Goal: Task Accomplishment & Management: Manage account settings

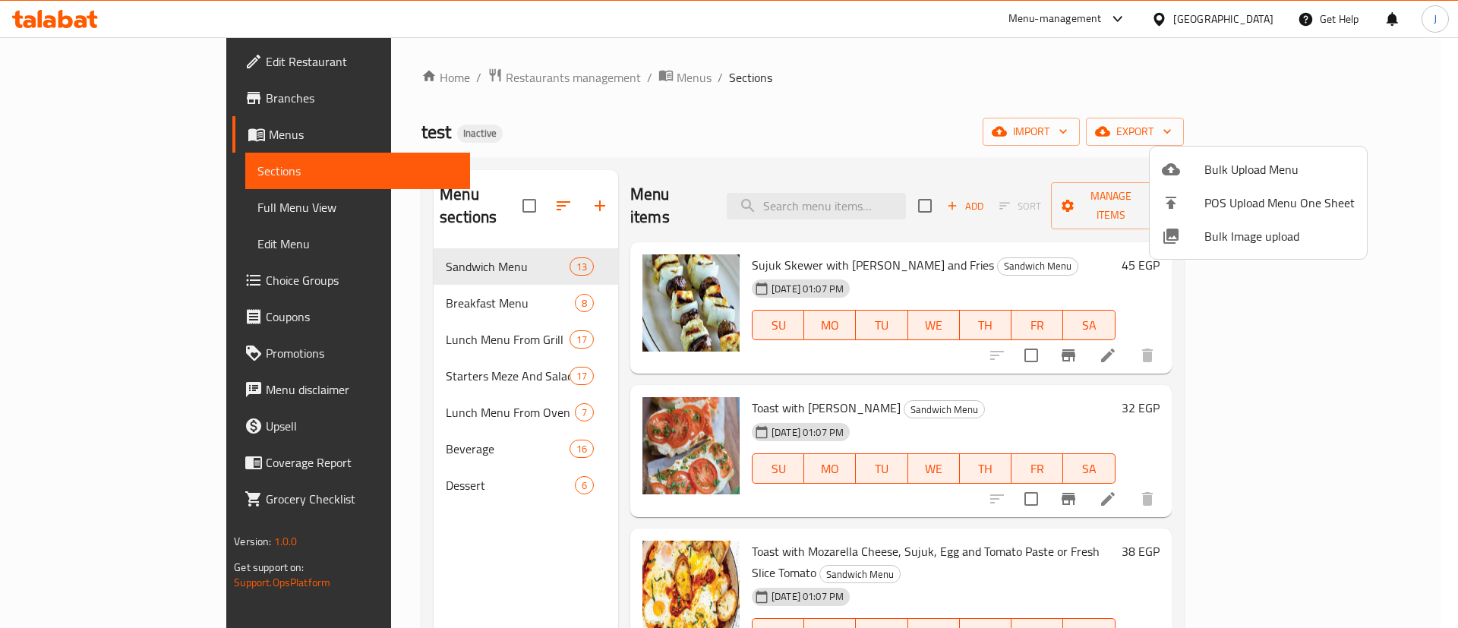
click at [919, 80] on div at bounding box center [729, 314] width 1458 height 628
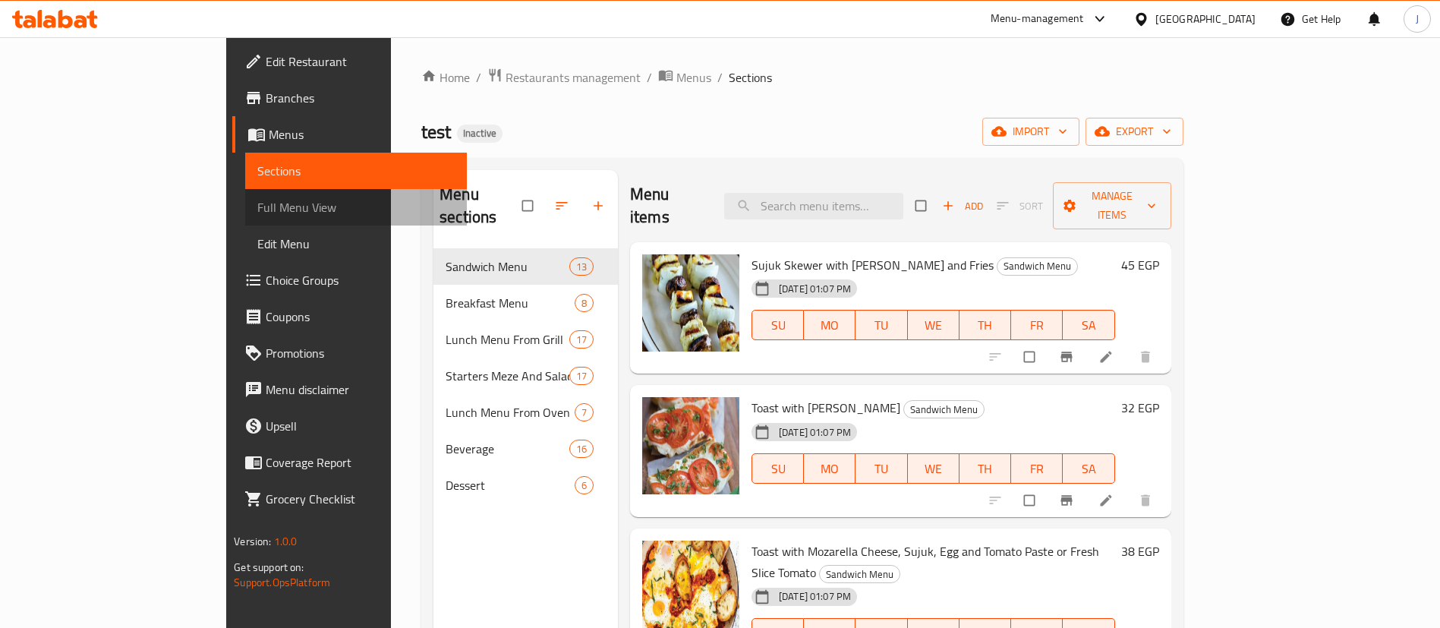
click at [257, 203] on span "Full Menu View" at bounding box center [355, 207] width 197 height 18
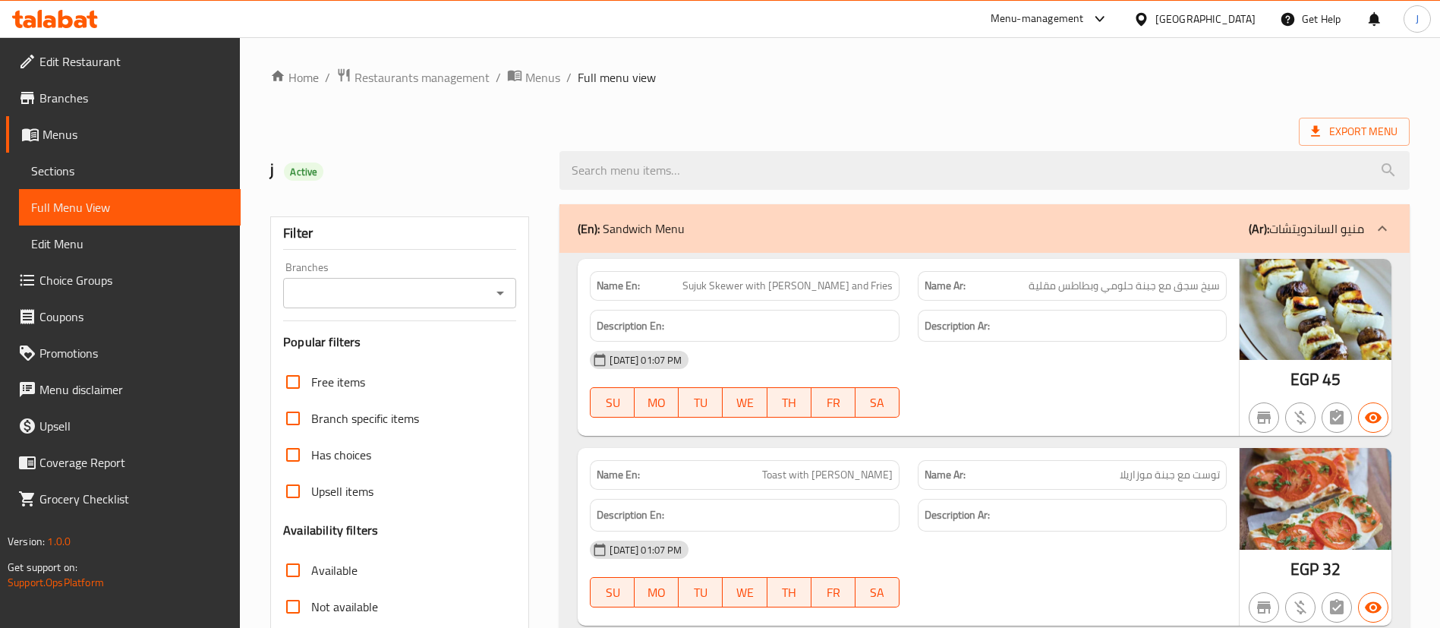
drag, startPoint x: 673, startPoint y: 56, endPoint x: 592, endPoint y: 92, distance: 88.0
click at [906, 147] on div at bounding box center [984, 170] width 868 height 57
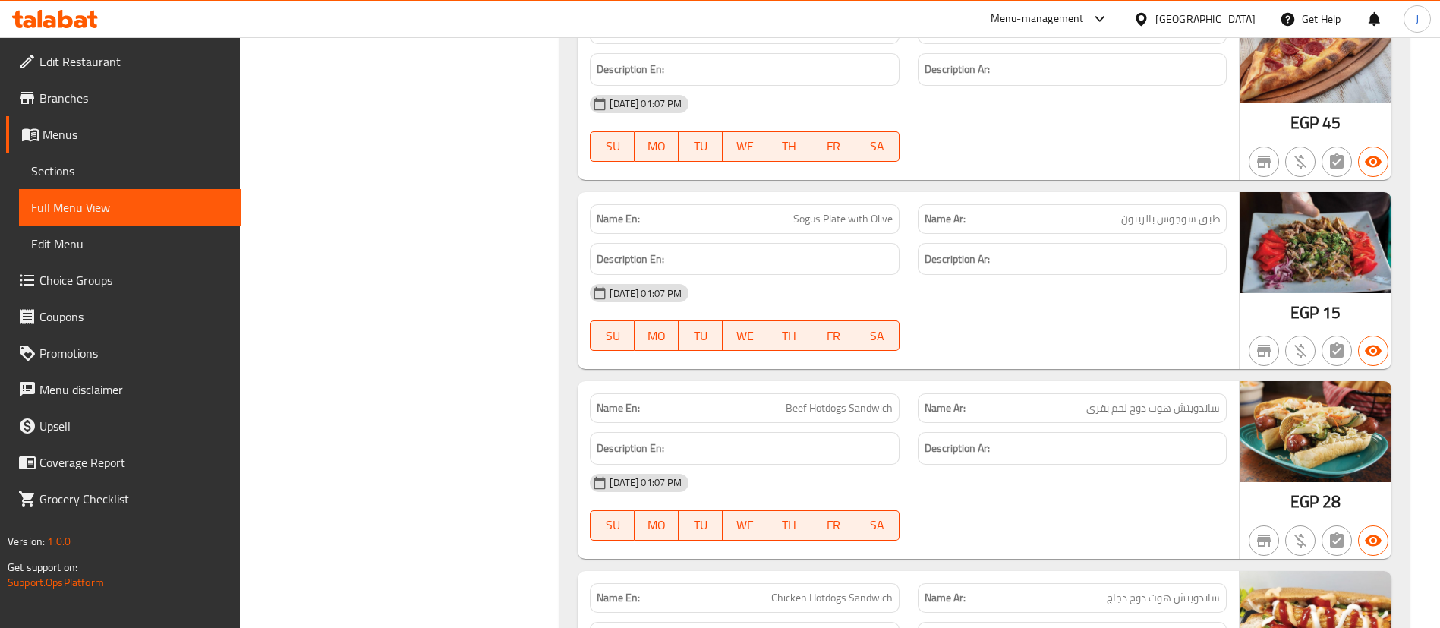
scroll to position [1139, 0]
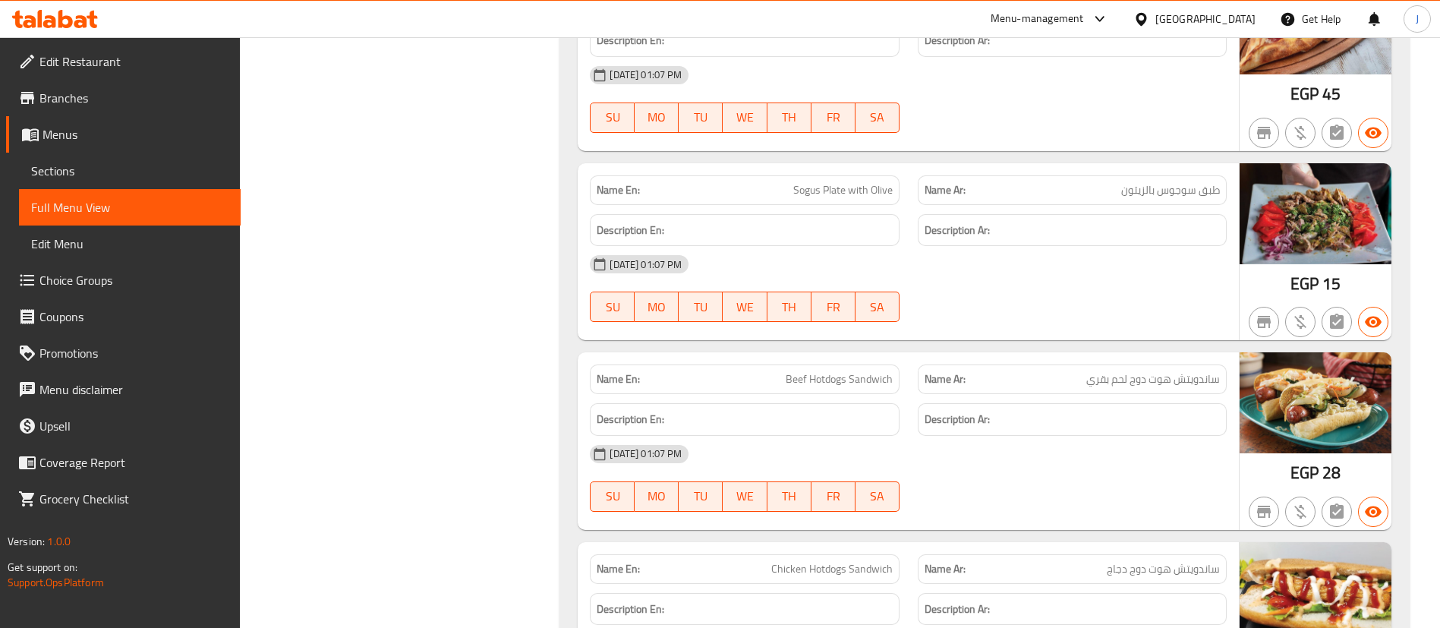
click at [841, 193] on span "Sogus Plate with Olive" at bounding box center [842, 190] width 99 height 16
copy span "Sogus Plate with Olive"
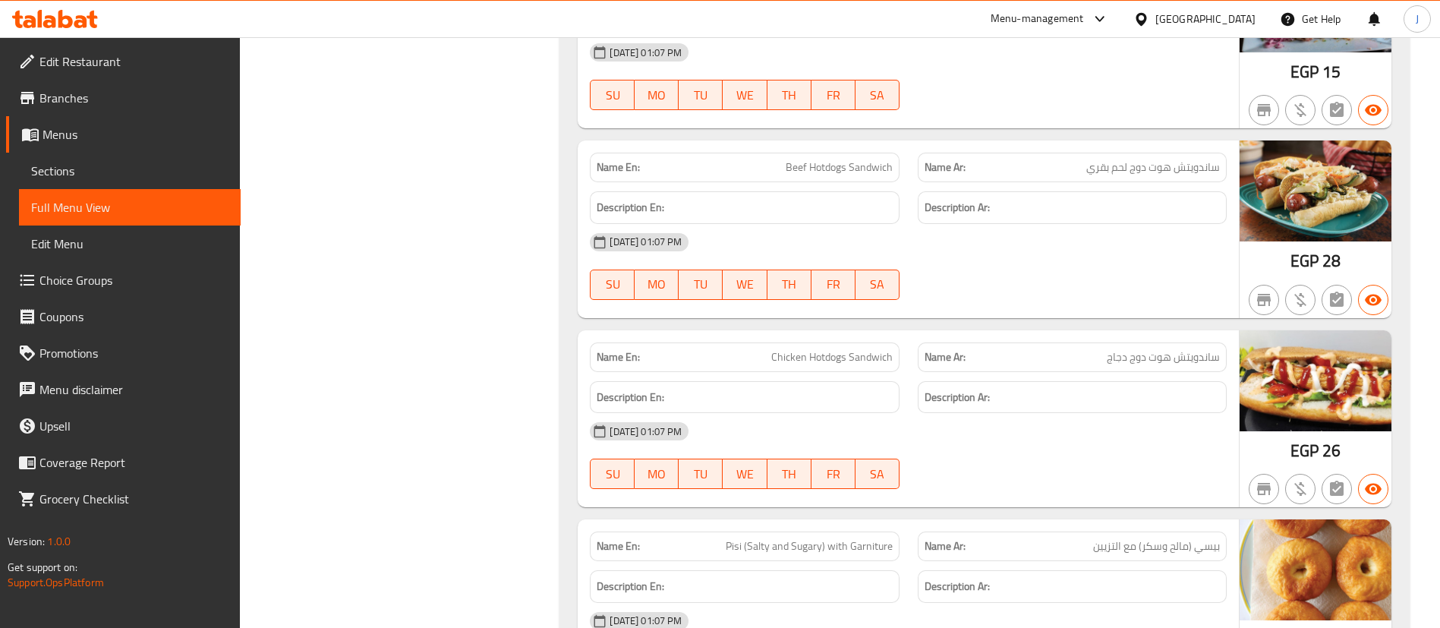
scroll to position [1352, 0]
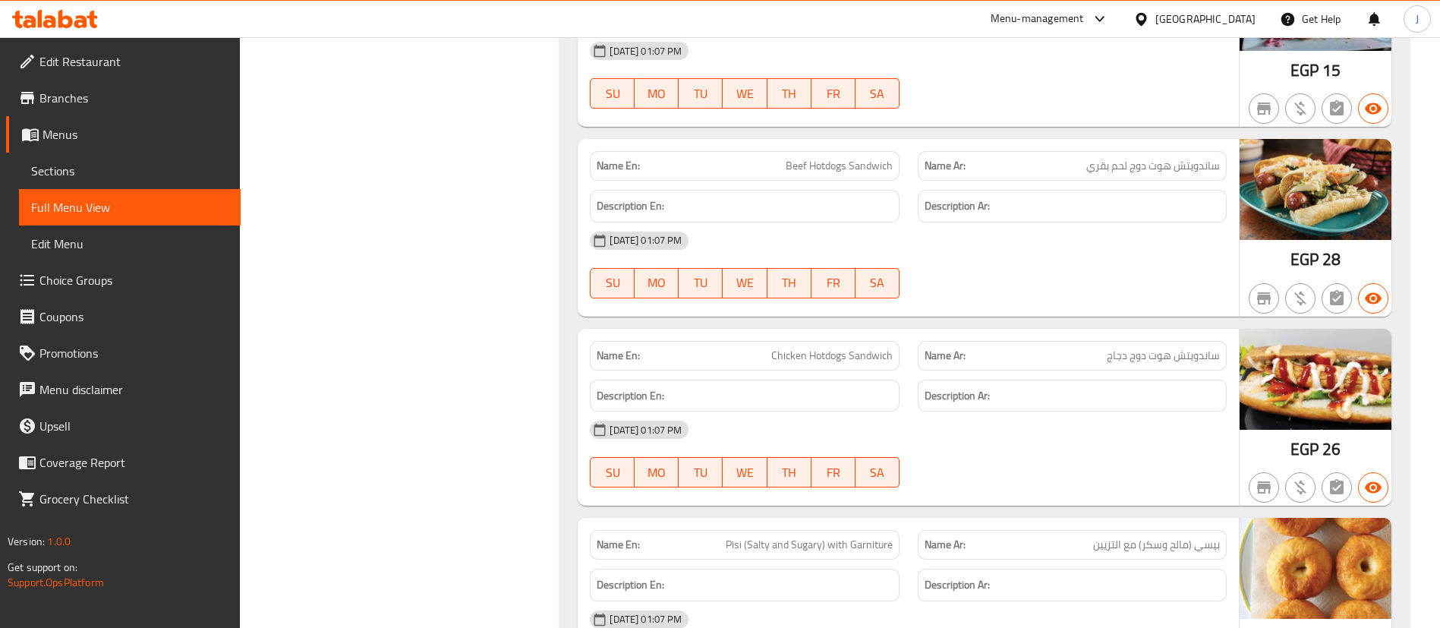
click at [843, 165] on span "Beef Hotdogs Sandwich" at bounding box center [839, 166] width 107 height 16
copy span "Beef Hotdogs Sandwich"
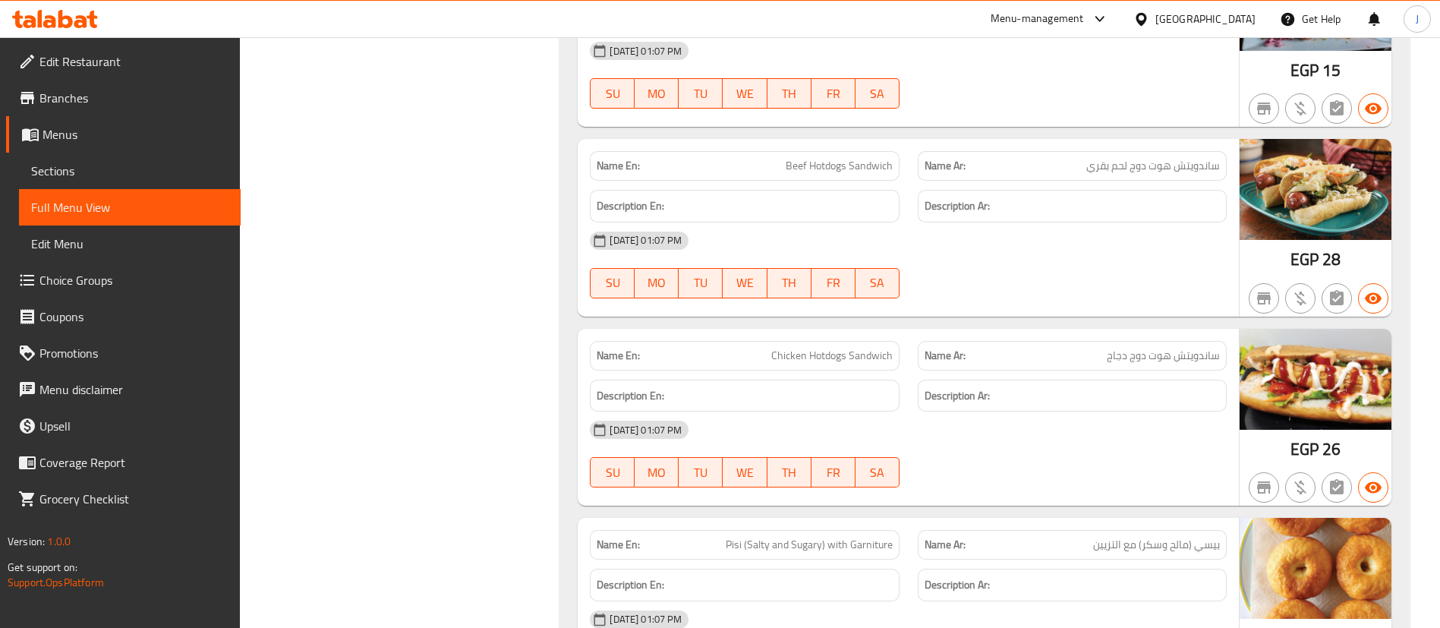
click at [788, 355] on span "Chicken Hotdogs Sandwich" at bounding box center [831, 356] width 121 height 16
copy span "Chicken Hotdogs Sandwich"
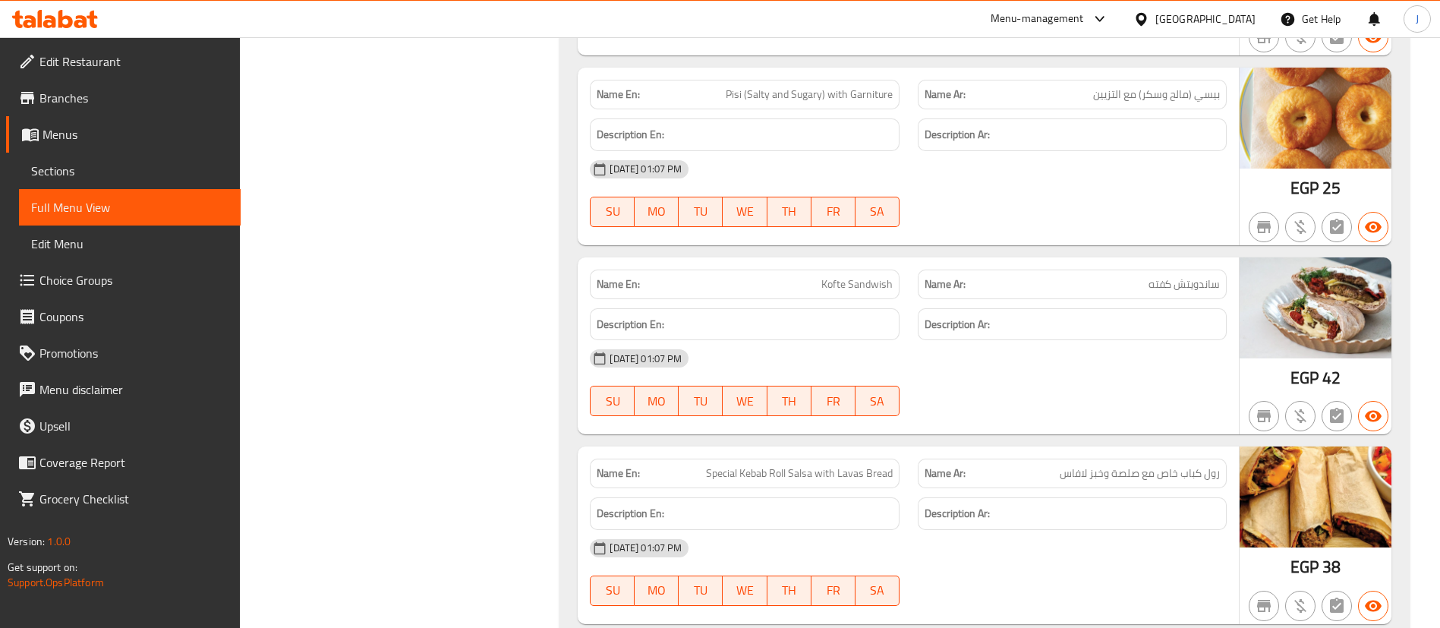
scroll to position [1807, 0]
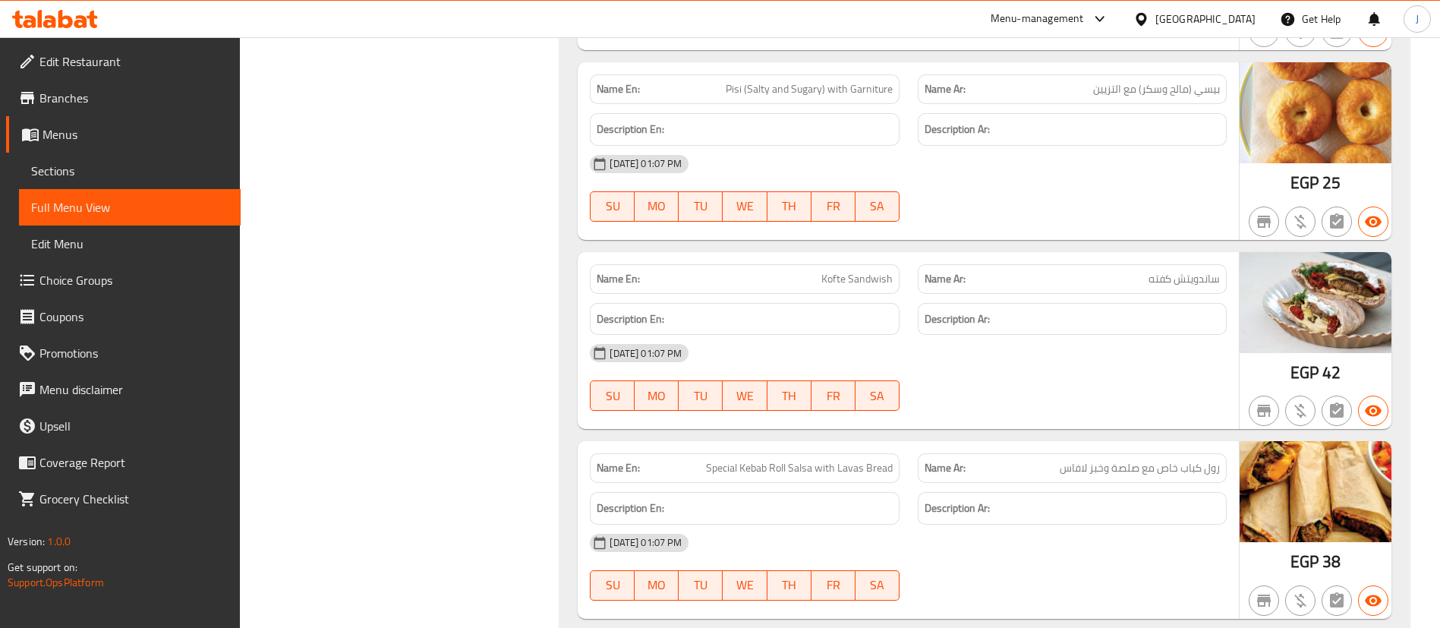
click at [798, 292] on div "Name En: Kofte Sandwish" at bounding box center [744, 279] width 309 height 30
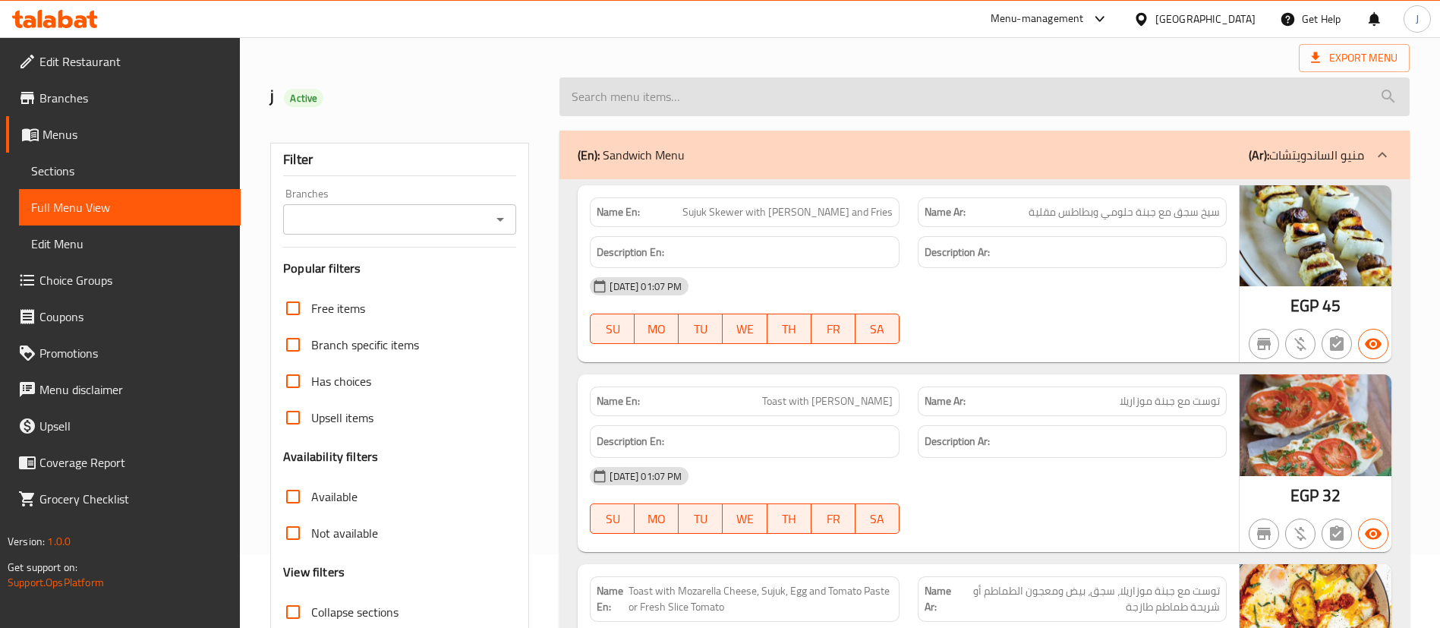
scroll to position [0, 0]
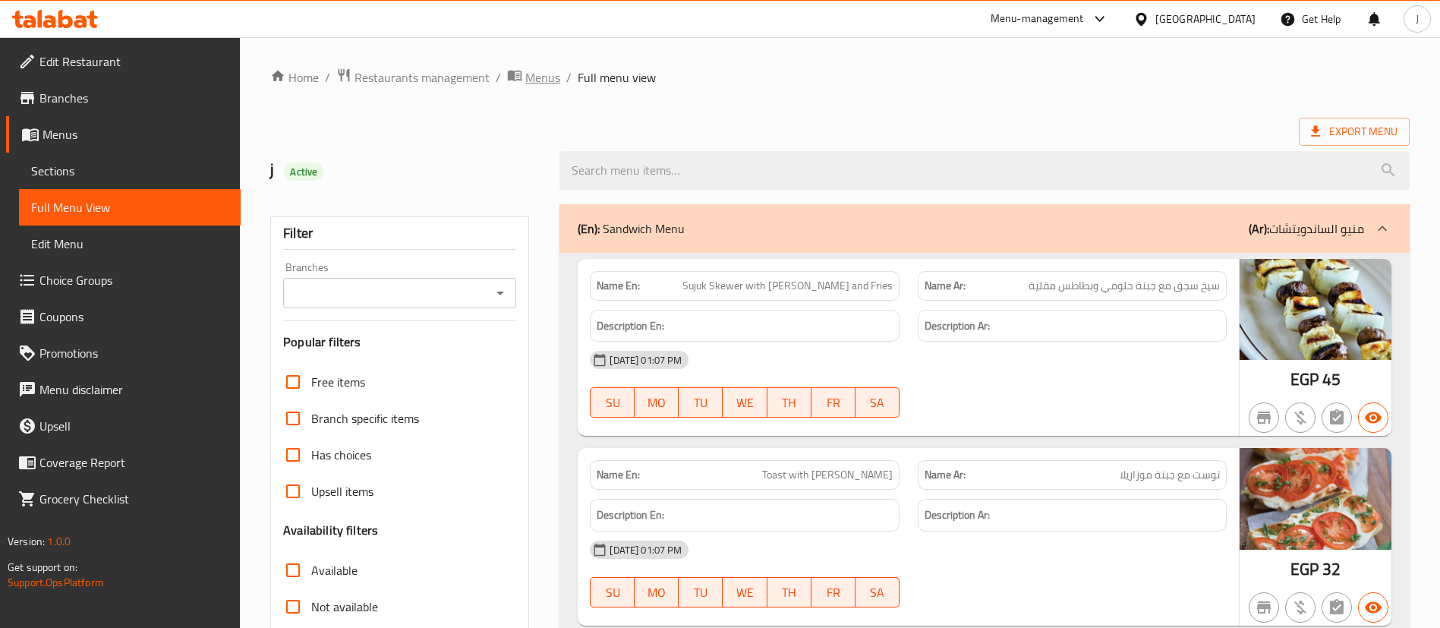
click at [534, 79] on span "Menus" at bounding box center [542, 77] width 35 height 18
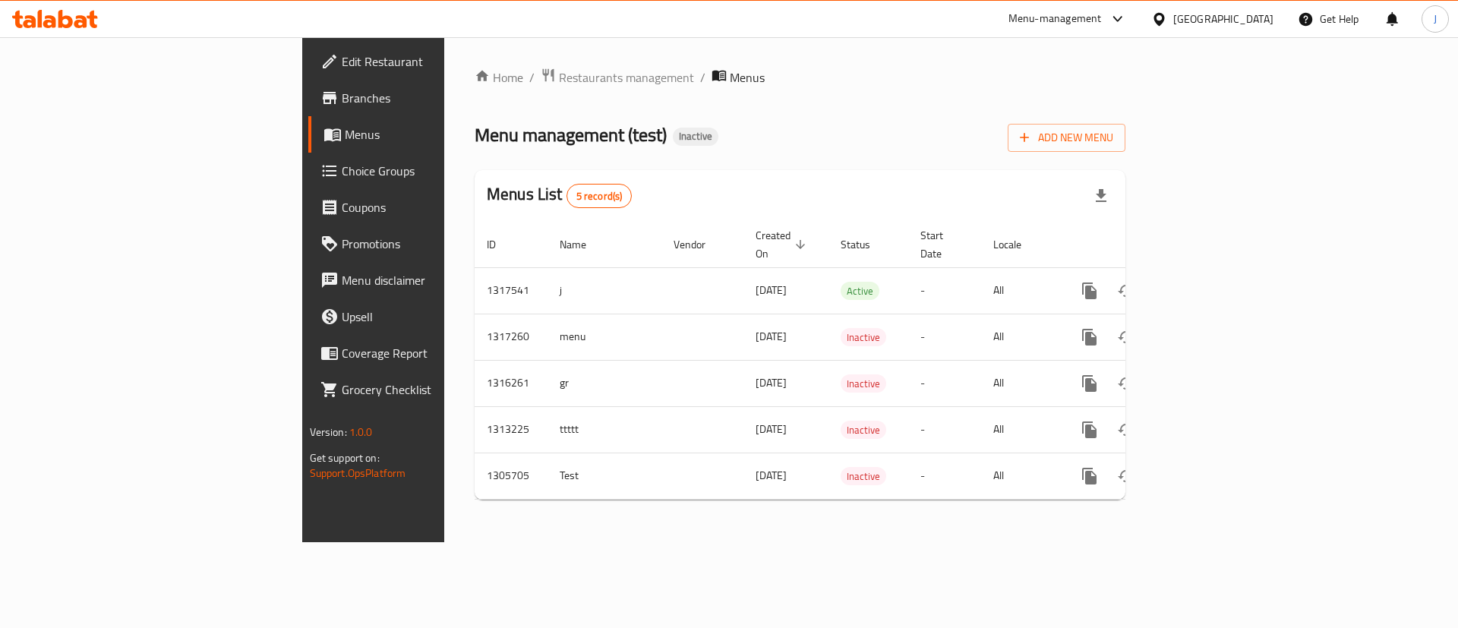
click at [820, 114] on div "Home / Restaurants management / Menus Menu management ( test ) Inactive Add New…" at bounding box center [799, 290] width 651 height 444
click at [1113, 141] on span "Add New Menu" at bounding box center [1066, 137] width 93 height 19
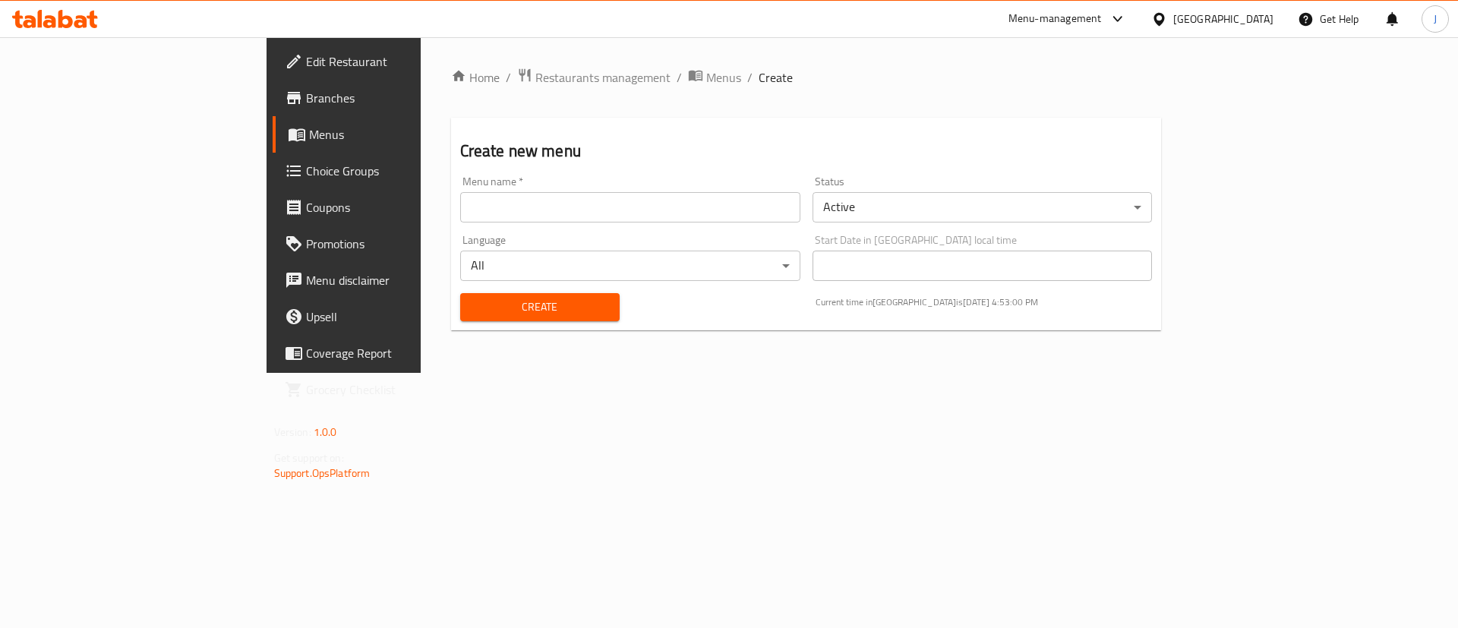
click at [481, 215] on input "text" at bounding box center [630, 207] width 340 height 30
type input "photos"
click at [449, 373] on div "Home / Restaurants management / Menus / Create Create new menu Menu name   * ph…" at bounding box center [806, 205] width 771 height 336
click at [472, 304] on span "Create" at bounding box center [539, 307] width 135 height 19
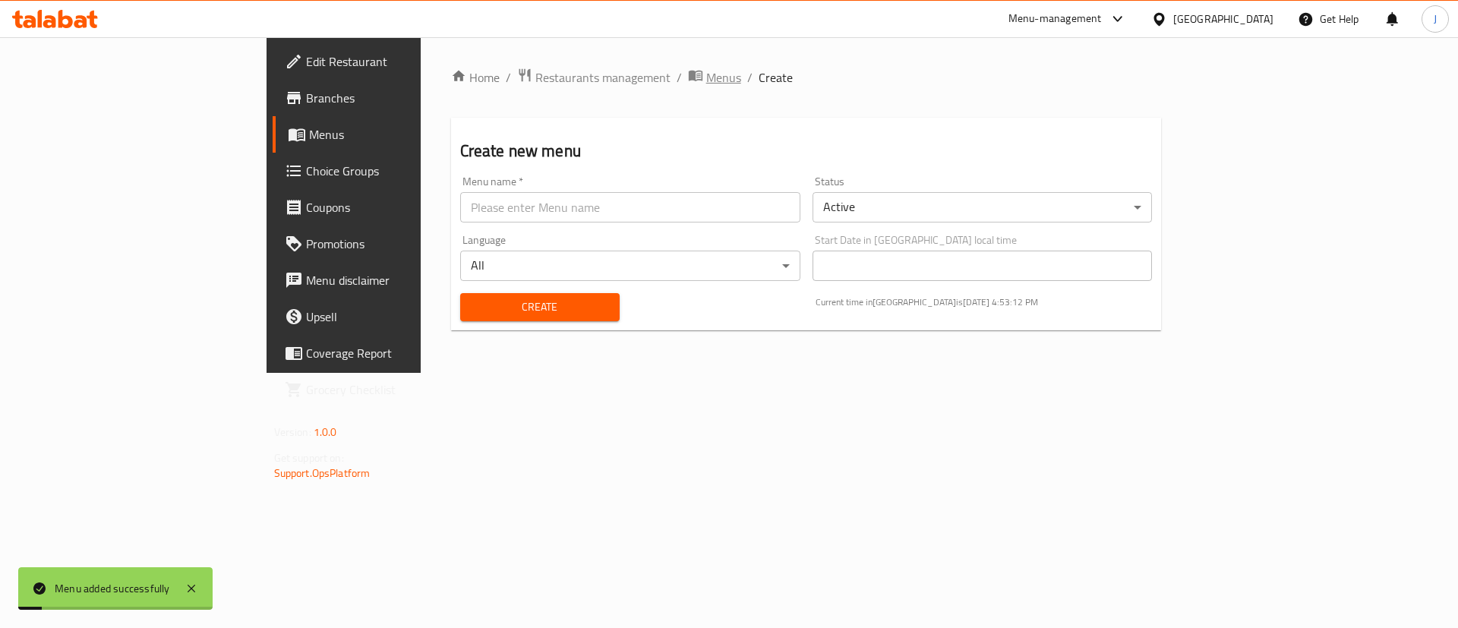
click at [706, 81] on span "Menus" at bounding box center [723, 77] width 35 height 18
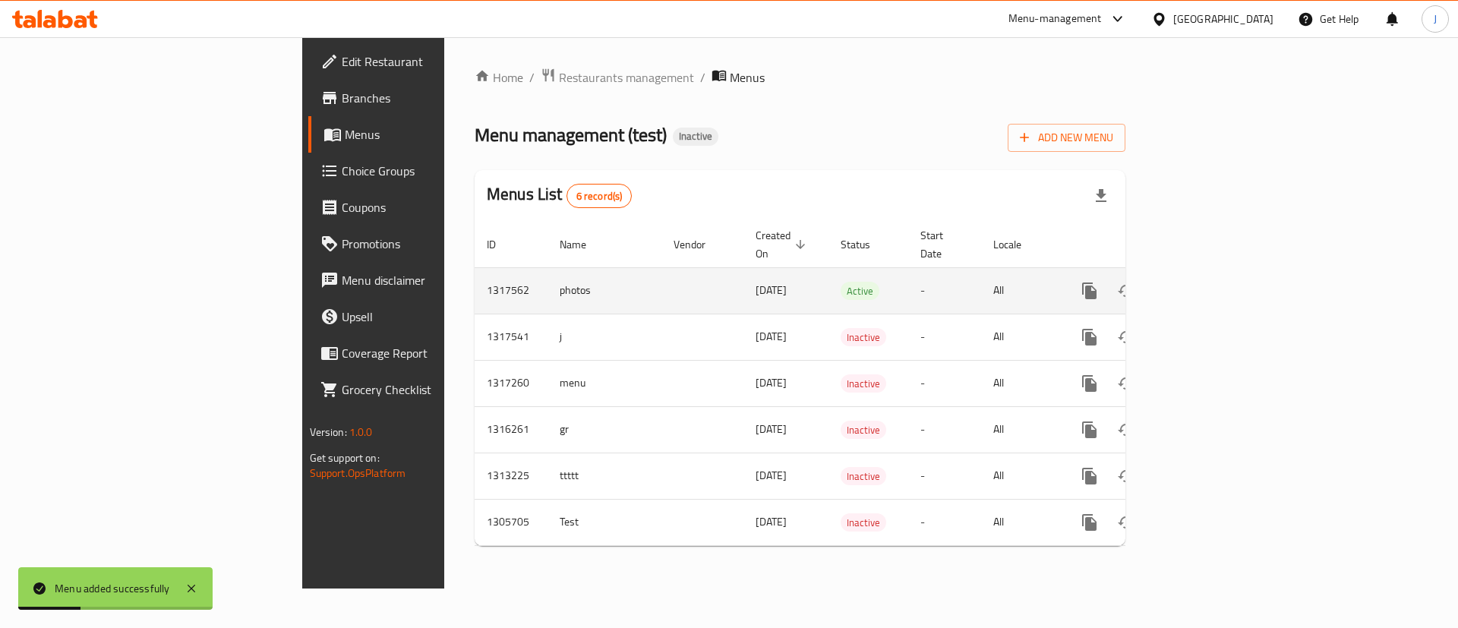
click at [1208, 282] on icon "enhanced table" at bounding box center [1199, 291] width 18 height 18
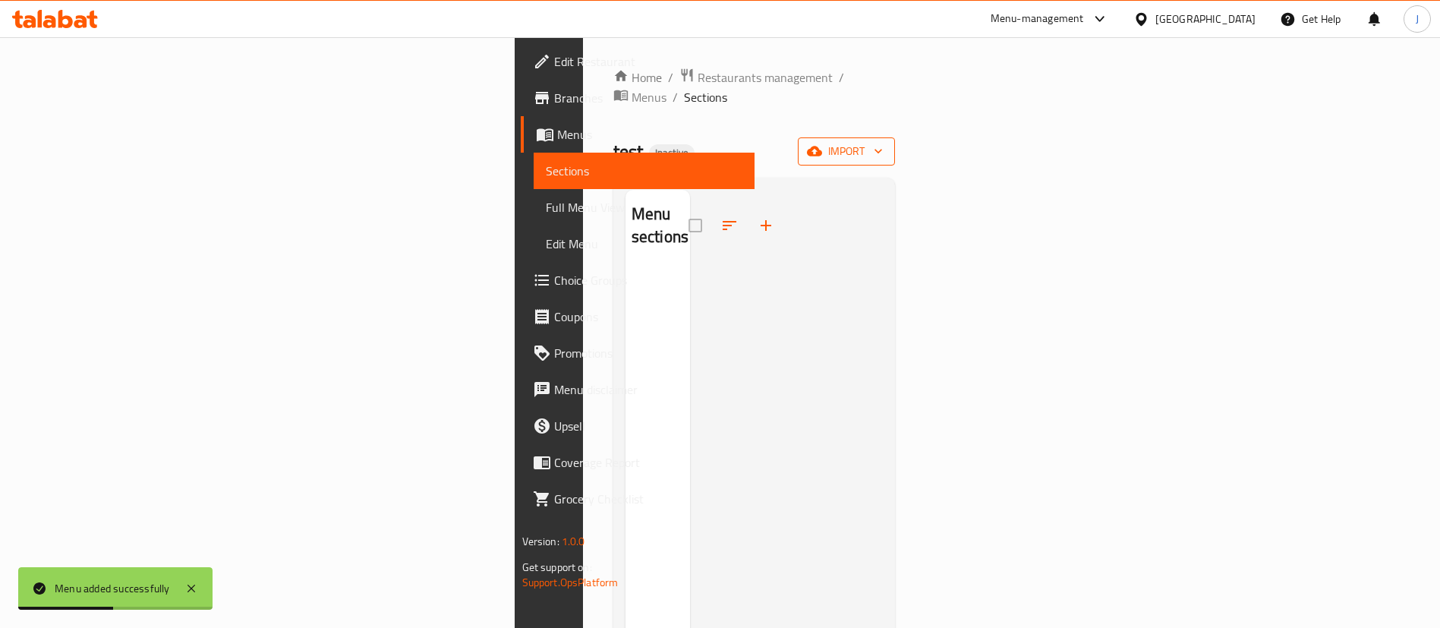
click at [895, 137] on button "import" at bounding box center [846, 151] width 97 height 28
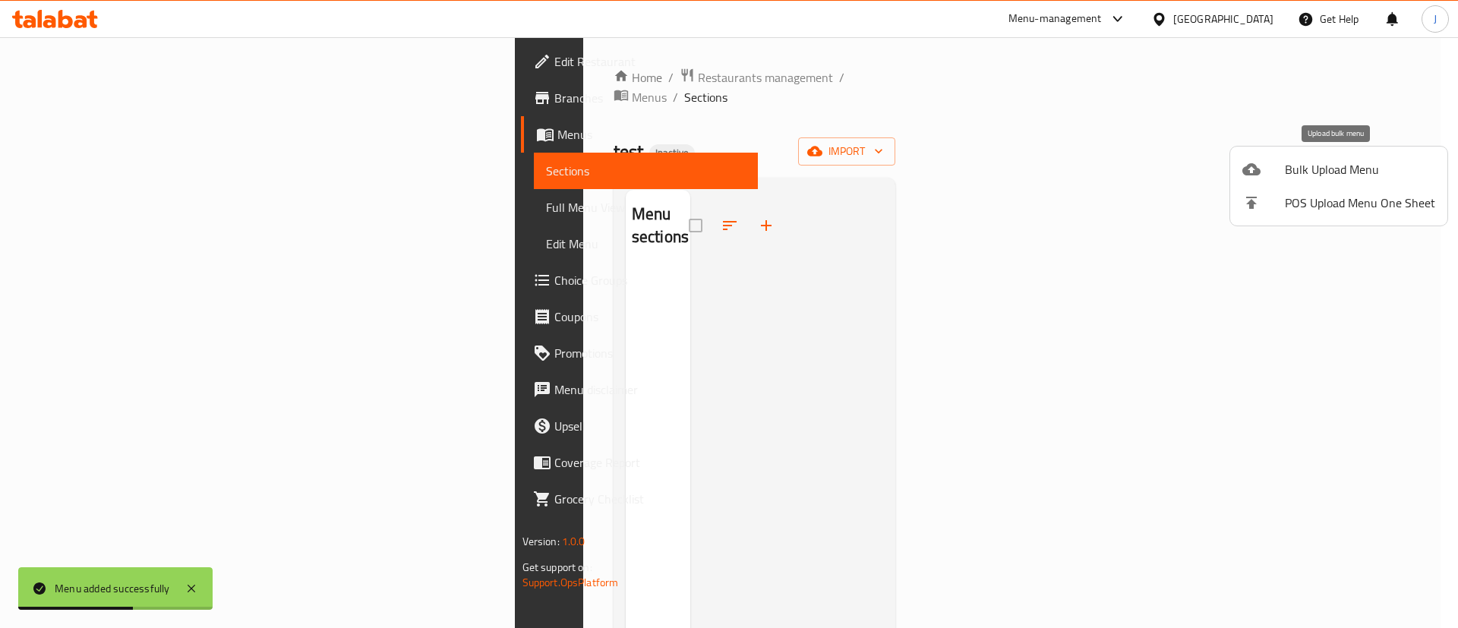
click at [1313, 178] on span "Bulk Upload Menu" at bounding box center [1359, 169] width 150 height 18
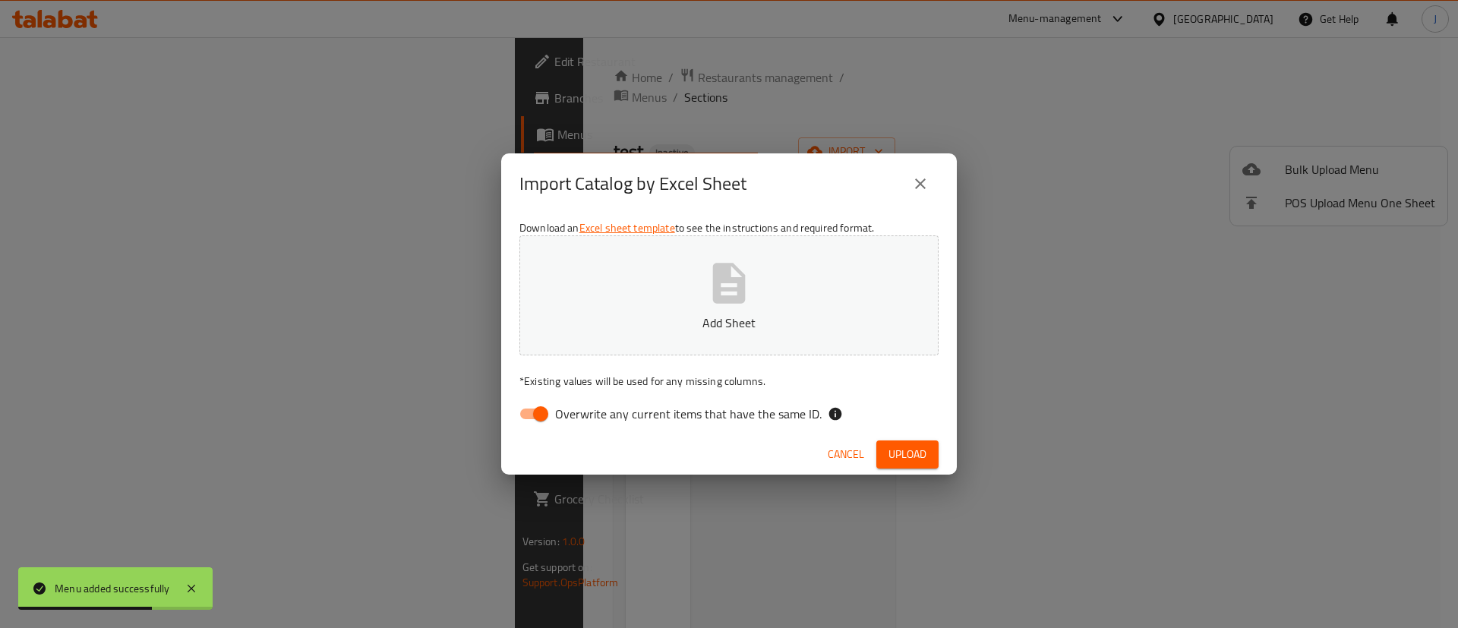
click at [662, 290] on button "Add Sheet" at bounding box center [728, 295] width 419 height 120
click at [734, 269] on icon "button" at bounding box center [728, 283] width 49 height 49
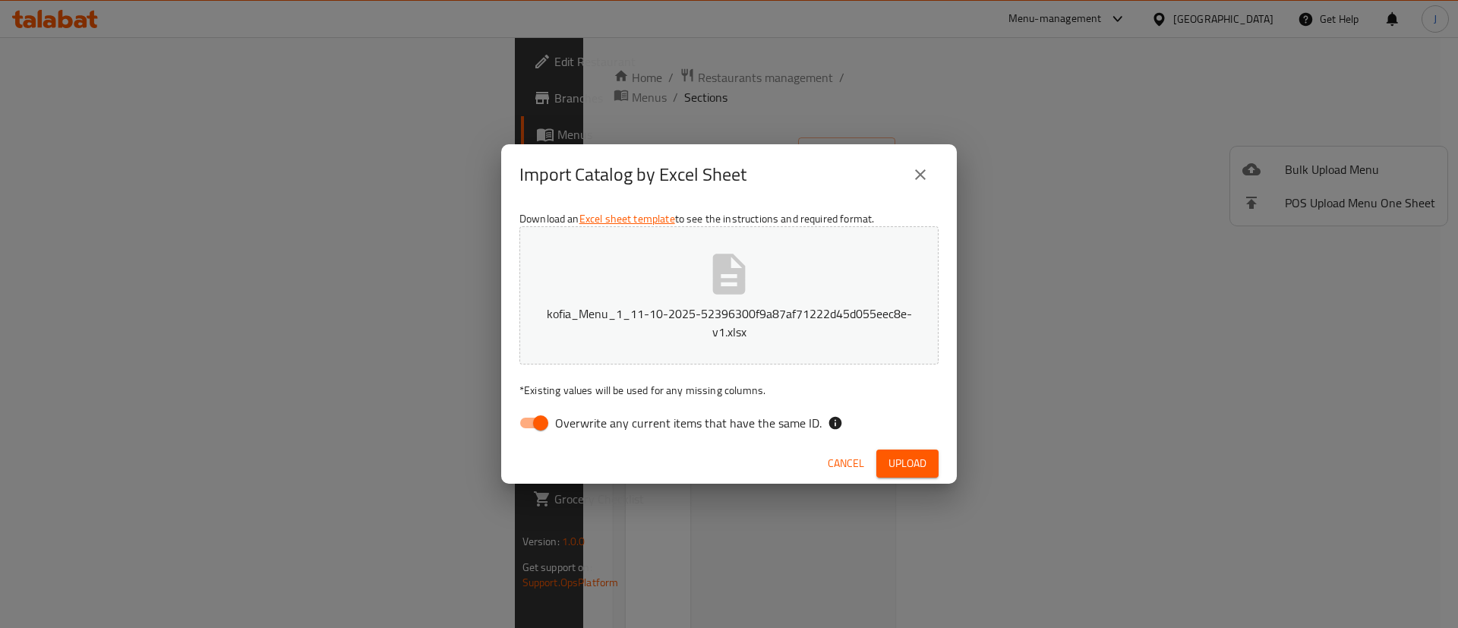
click at [906, 460] on span "Upload" at bounding box center [907, 463] width 38 height 19
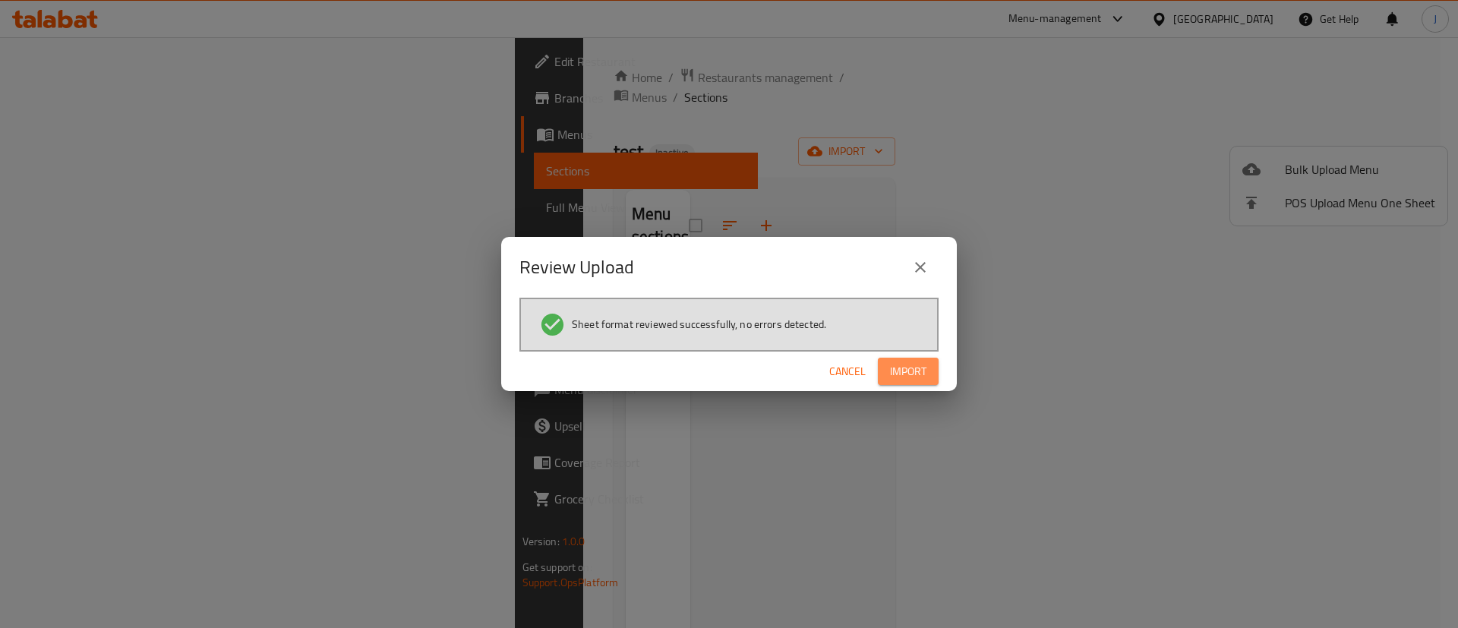
click at [911, 362] on span "Import" at bounding box center [908, 371] width 36 height 19
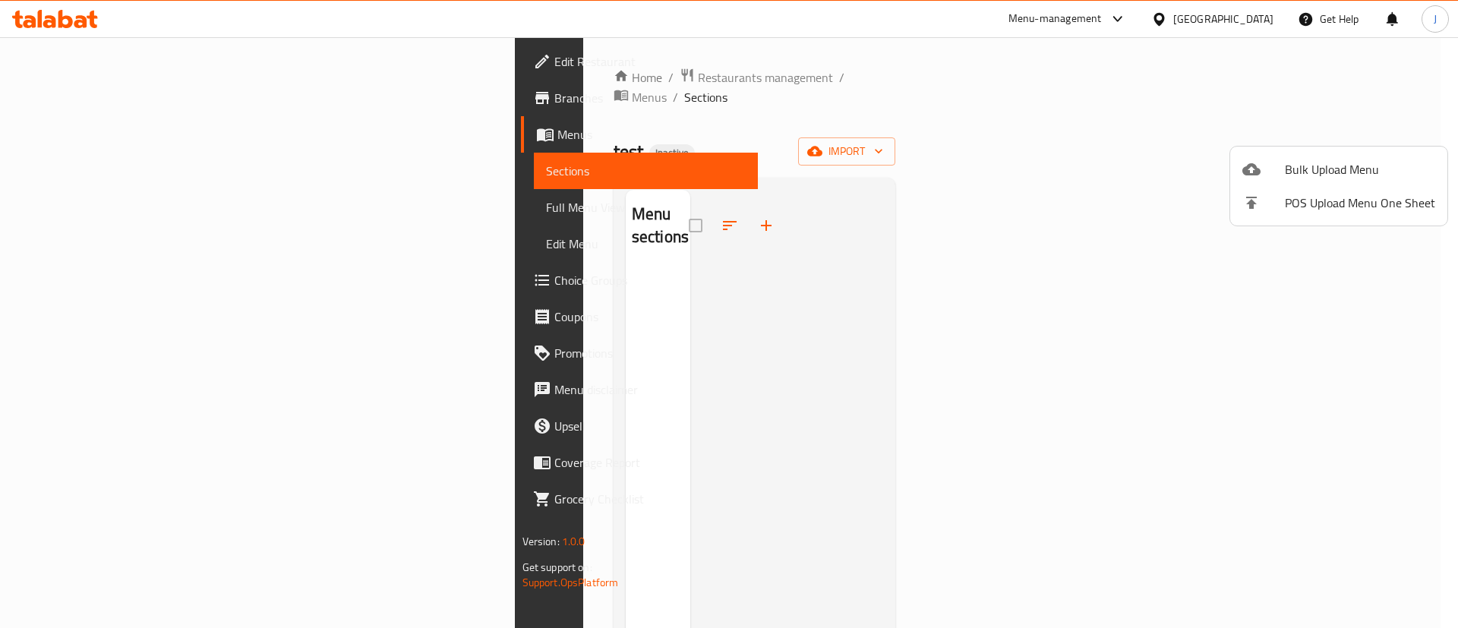
click at [805, 108] on div at bounding box center [729, 314] width 1458 height 628
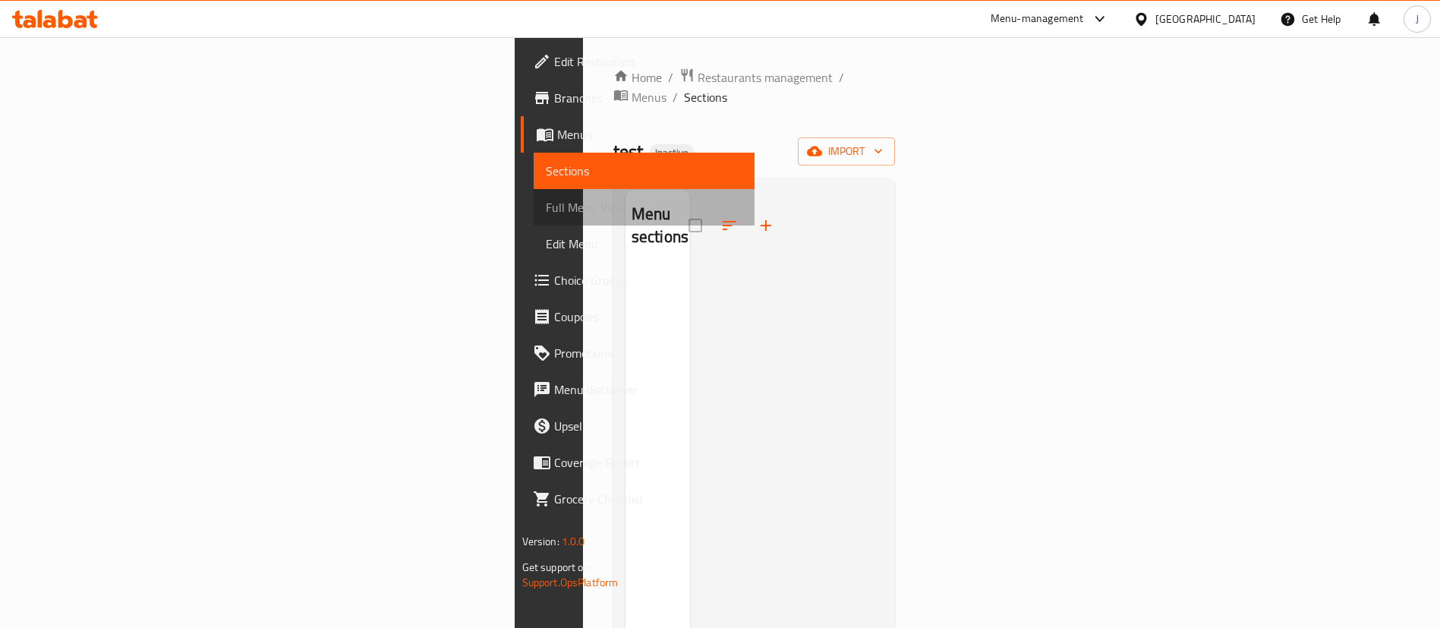
click at [546, 200] on span "Full Menu View" at bounding box center [644, 207] width 197 height 18
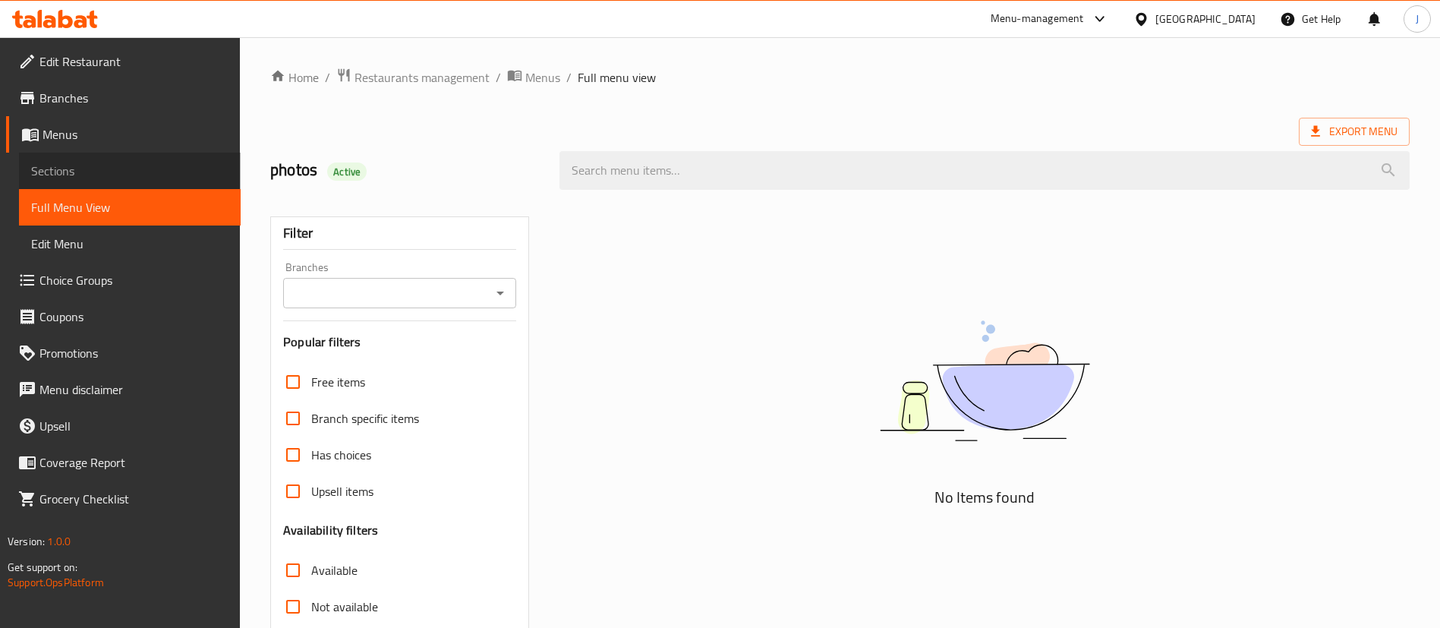
click at [120, 166] on span "Sections" at bounding box center [129, 171] width 197 height 18
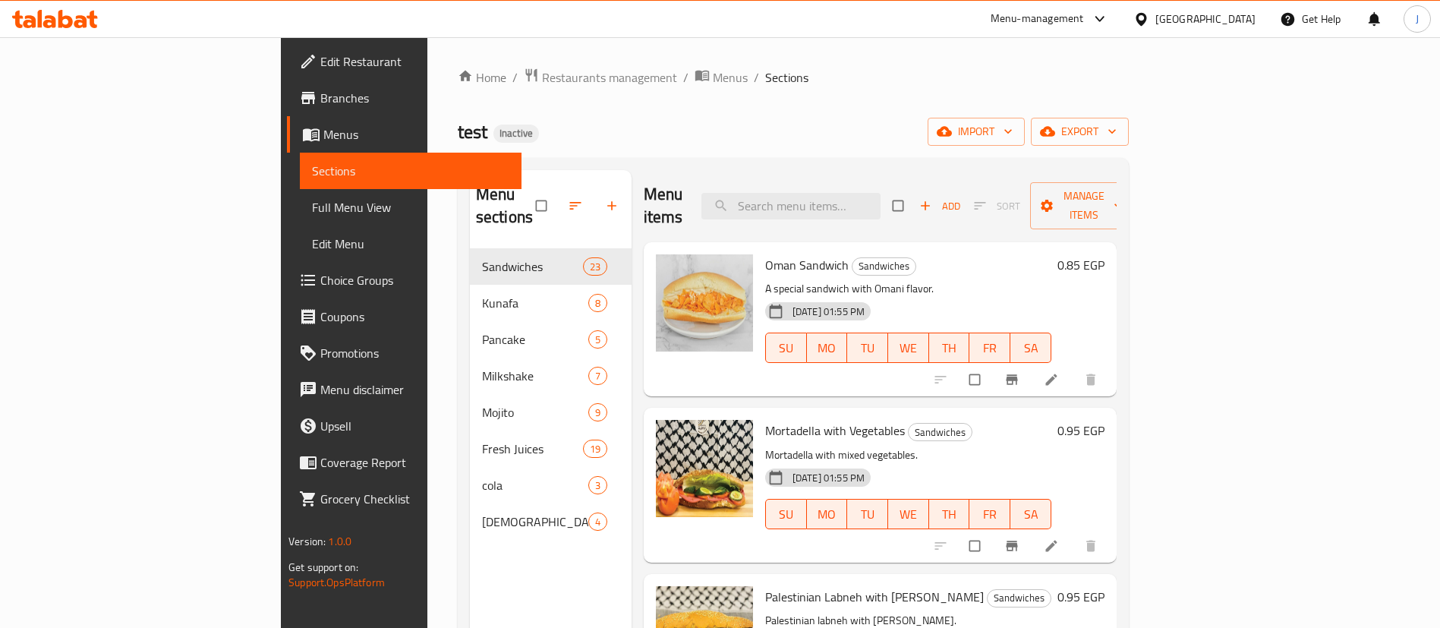
click at [312, 208] on span "Full Menu View" at bounding box center [410, 207] width 197 height 18
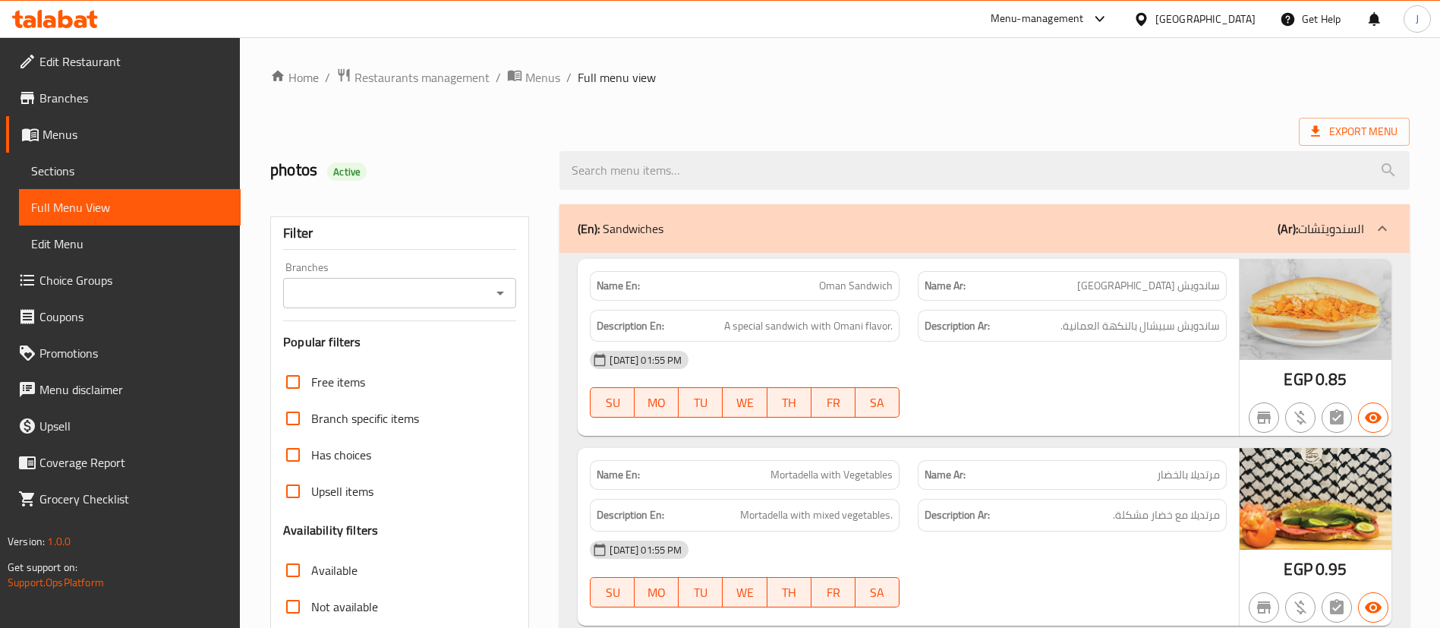
click at [873, 291] on span "Oman Sandwich" at bounding box center [856, 286] width 74 height 16
copy span "Oman Sandwich"
click at [884, 332] on span "A special sandwich with Omani flavor." at bounding box center [808, 326] width 169 height 19
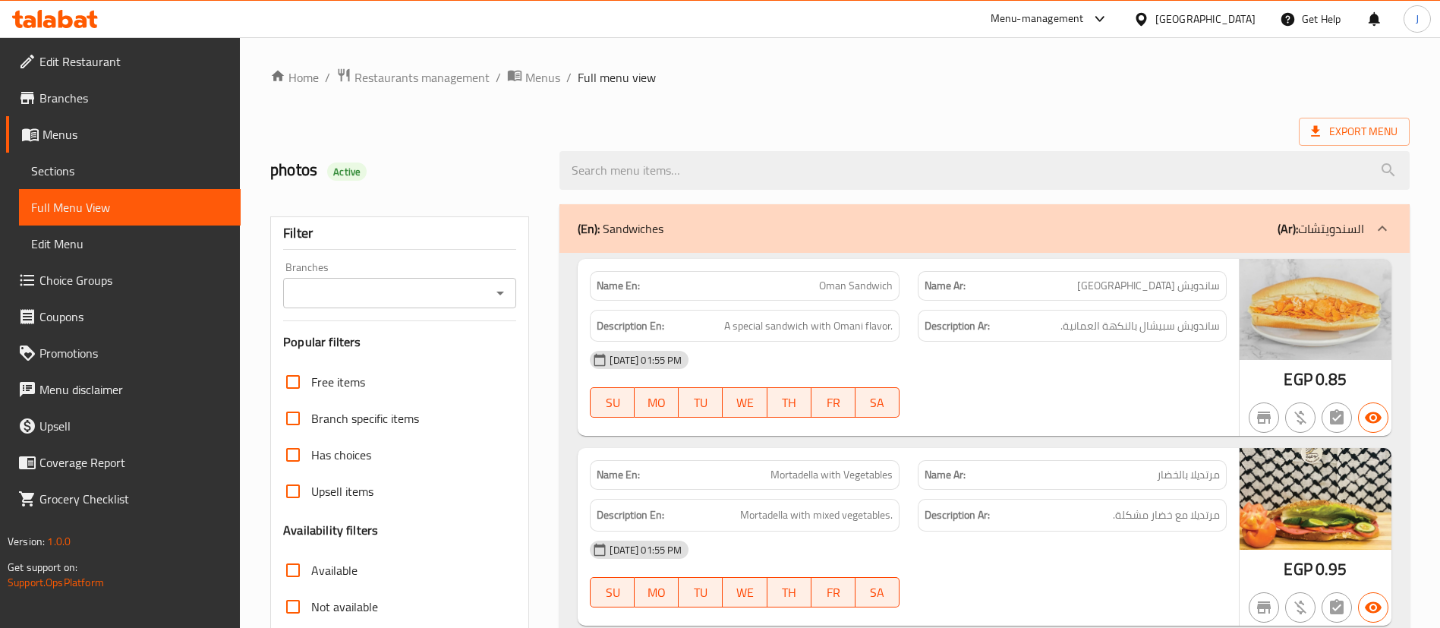
click at [834, 286] on span "Oman Sandwich" at bounding box center [856, 286] width 74 height 16
copy span "[GEOGRAPHIC_DATA]"
click at [1322, 320] on img at bounding box center [1316, 309] width 152 height 101
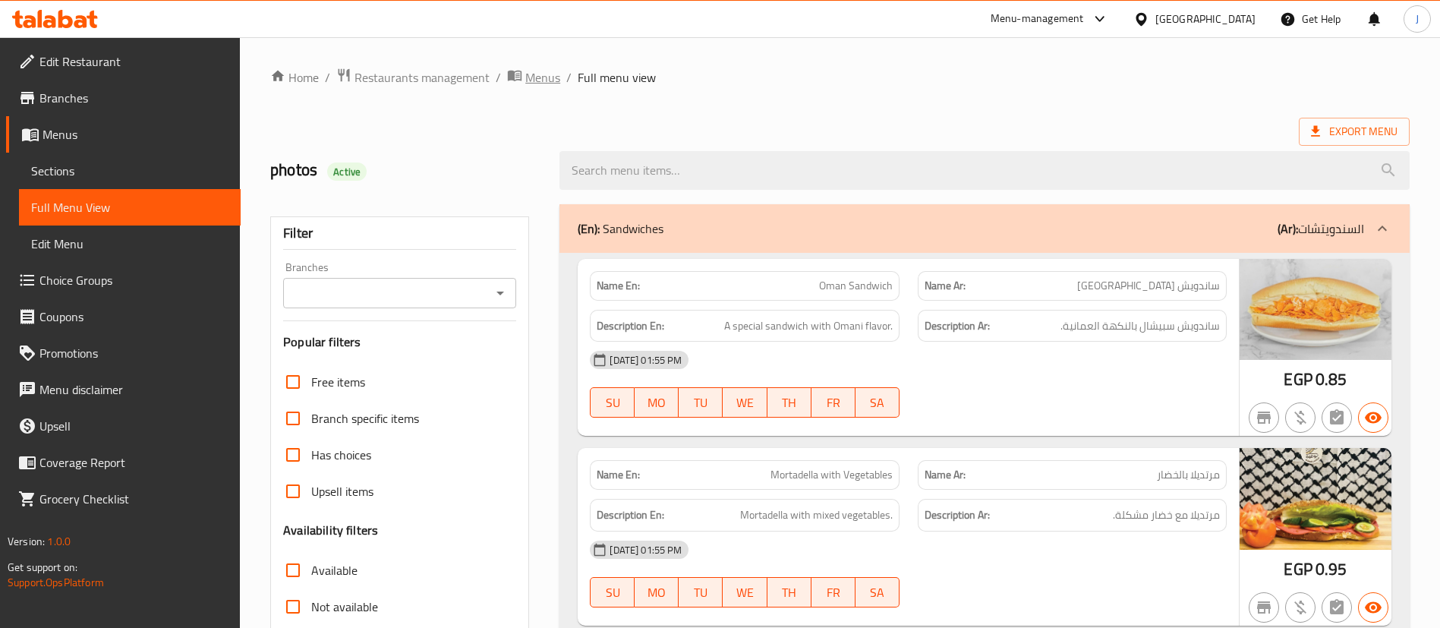
click at [542, 75] on span "Menus" at bounding box center [542, 77] width 35 height 18
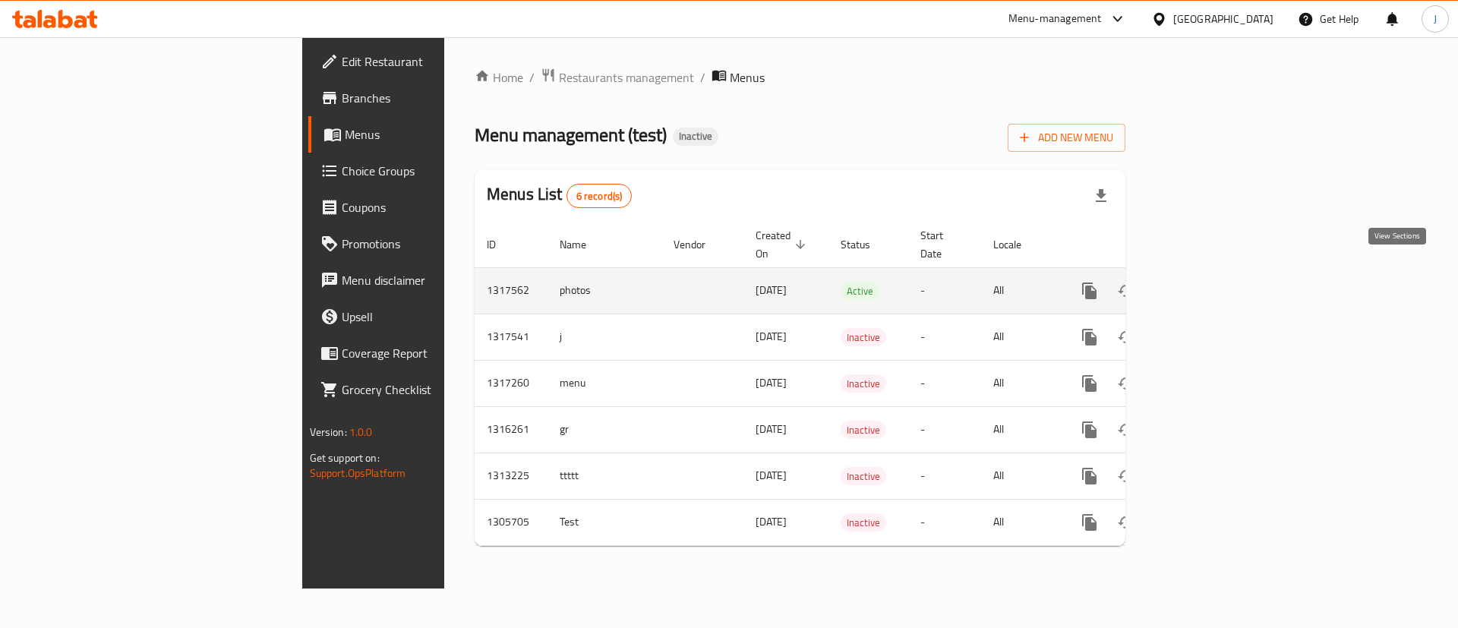
click at [1205, 284] on icon "enhanced table" at bounding box center [1199, 291] width 14 height 14
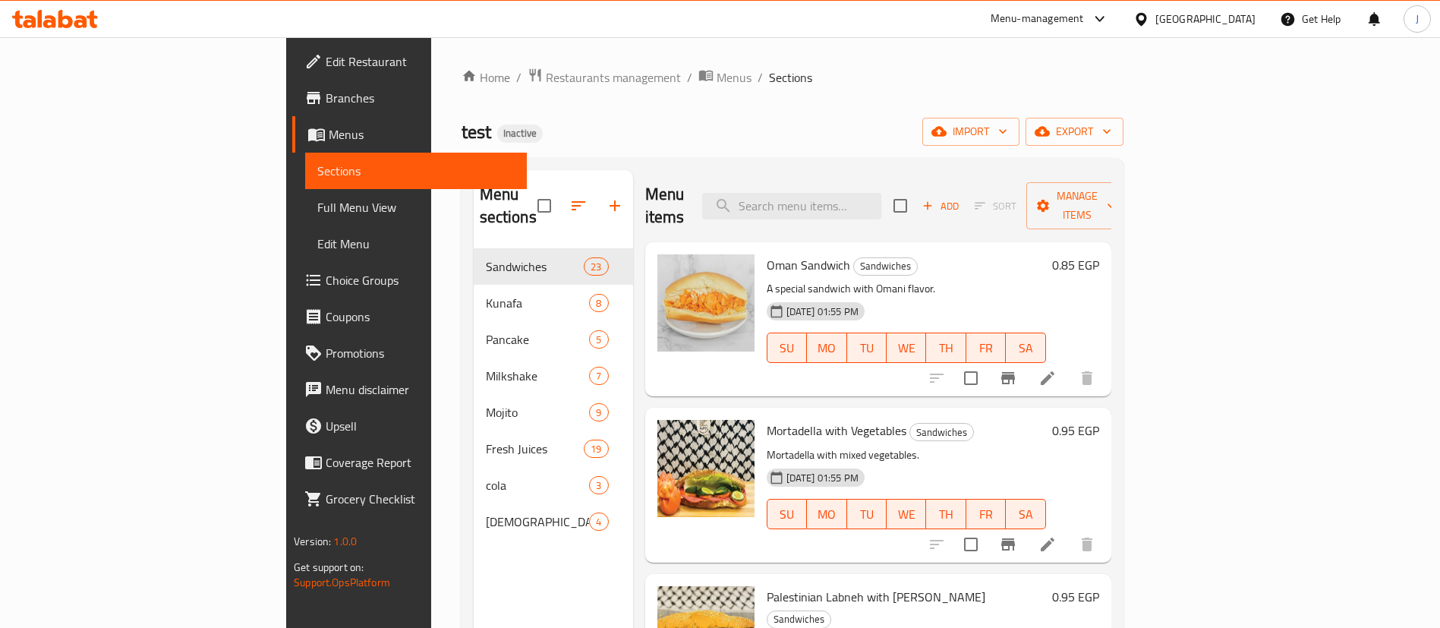
click at [317, 210] on span "Full Menu View" at bounding box center [415, 207] width 197 height 18
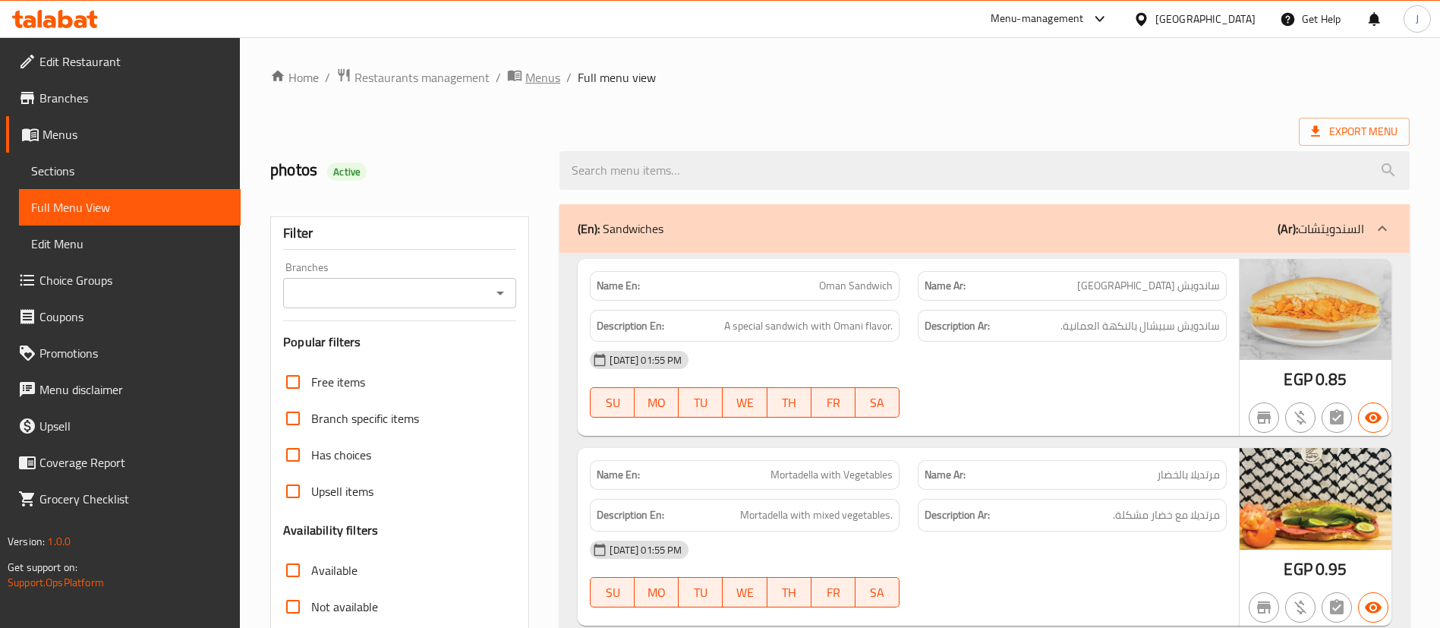
click at [546, 82] on span "Menus" at bounding box center [542, 77] width 35 height 18
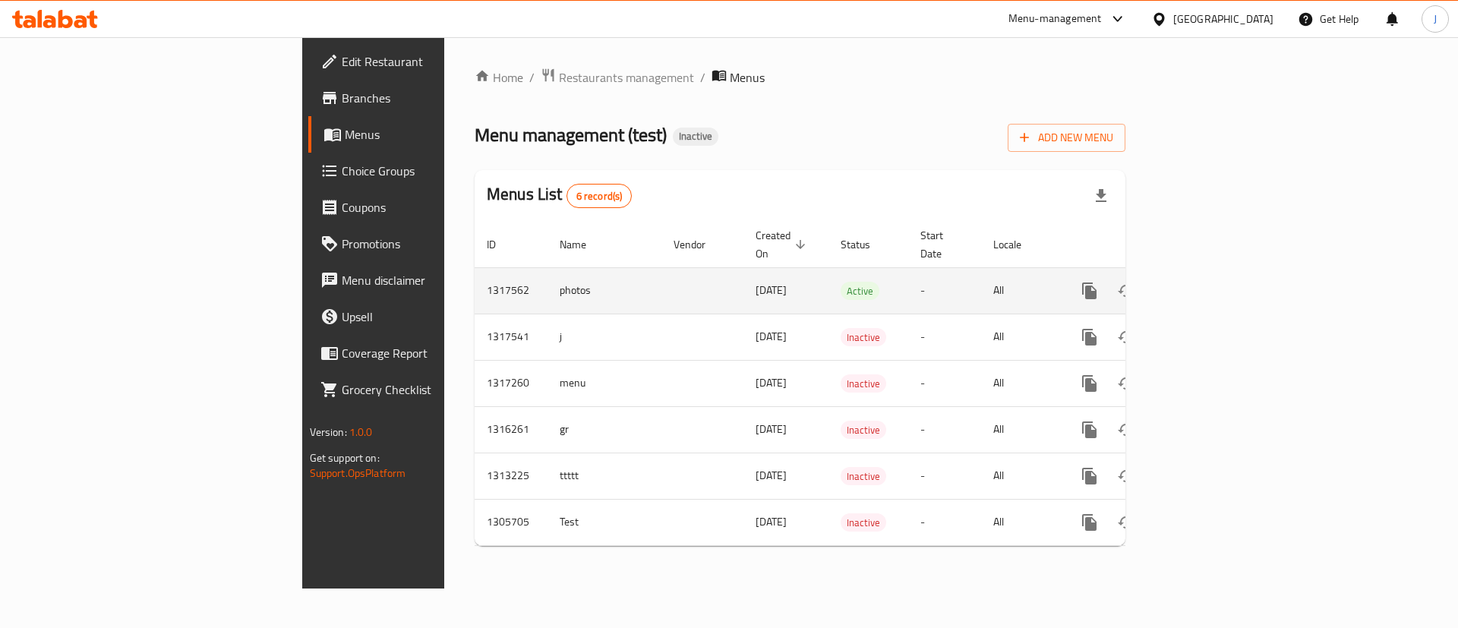
click at [1217, 273] on div "enhanced table" at bounding box center [1144, 291] width 146 height 36
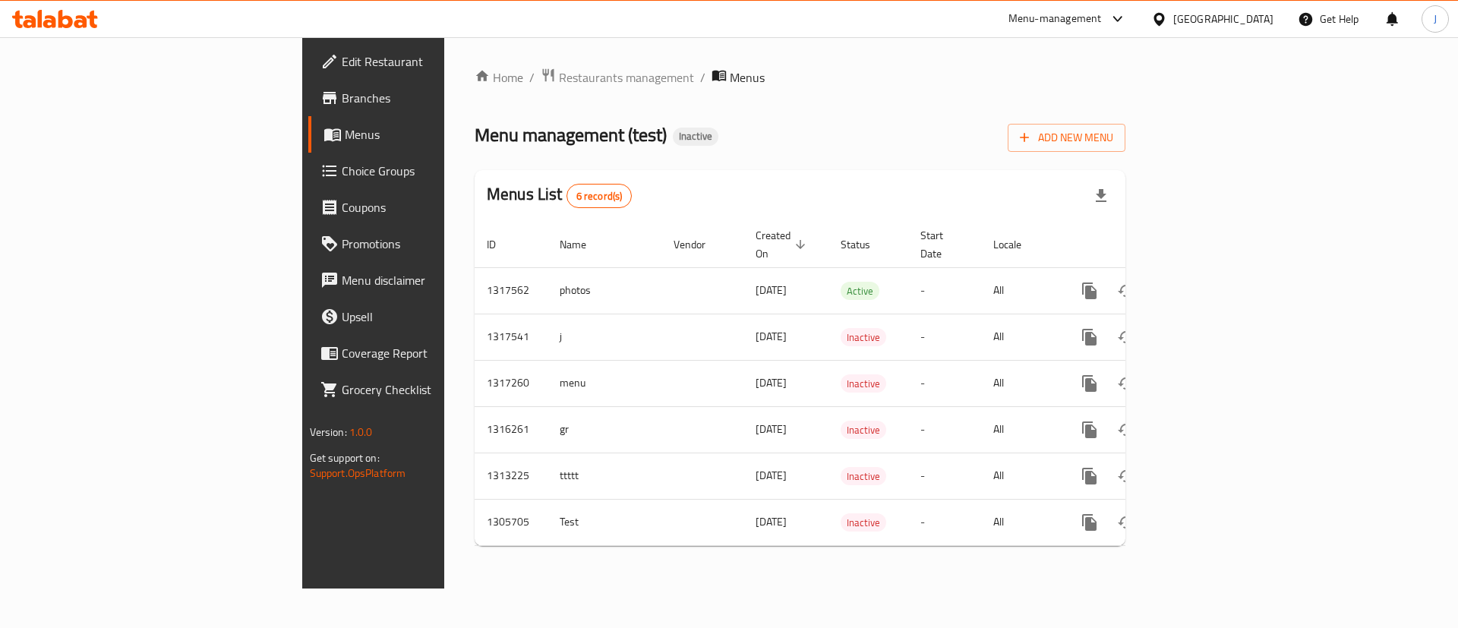
click at [638, 120] on div "Menu management ( test ) Inactive Add New Menu" at bounding box center [799, 135] width 651 height 34
click at [1125, 150] on button "Add New Menu" at bounding box center [1066, 138] width 118 height 28
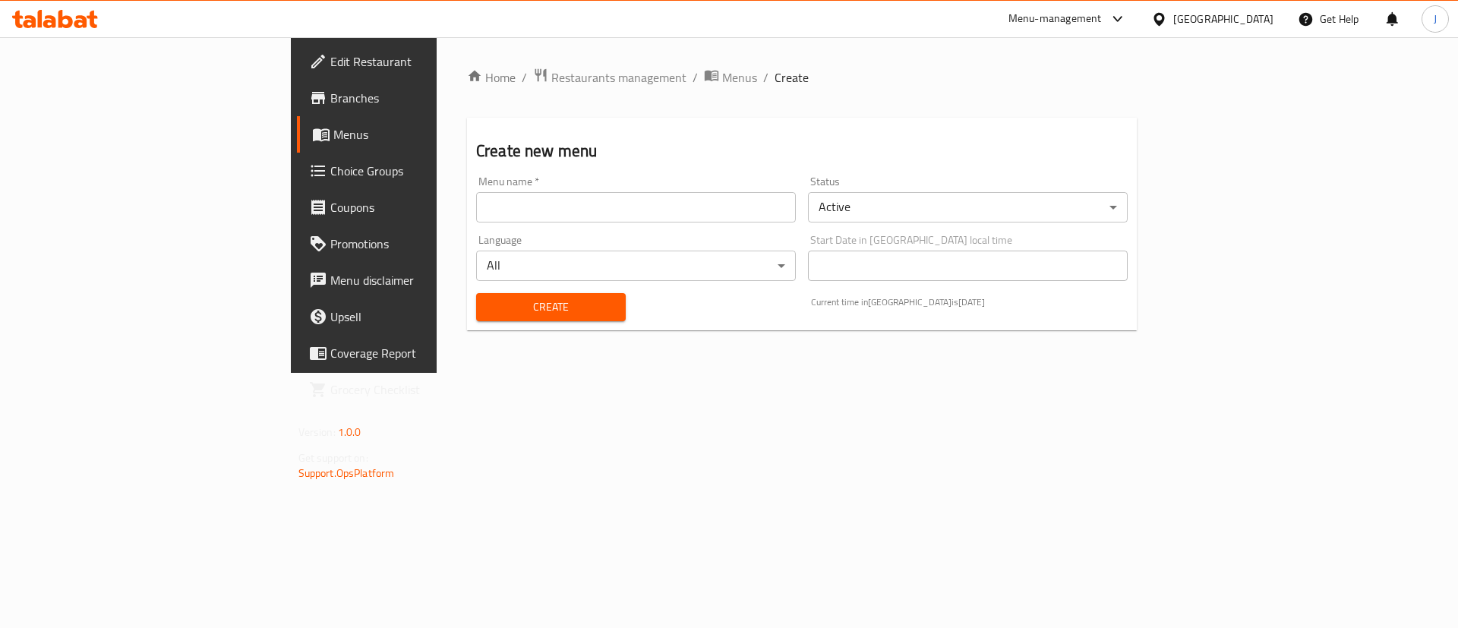
click at [476, 199] on input "text" at bounding box center [636, 207] width 320 height 30
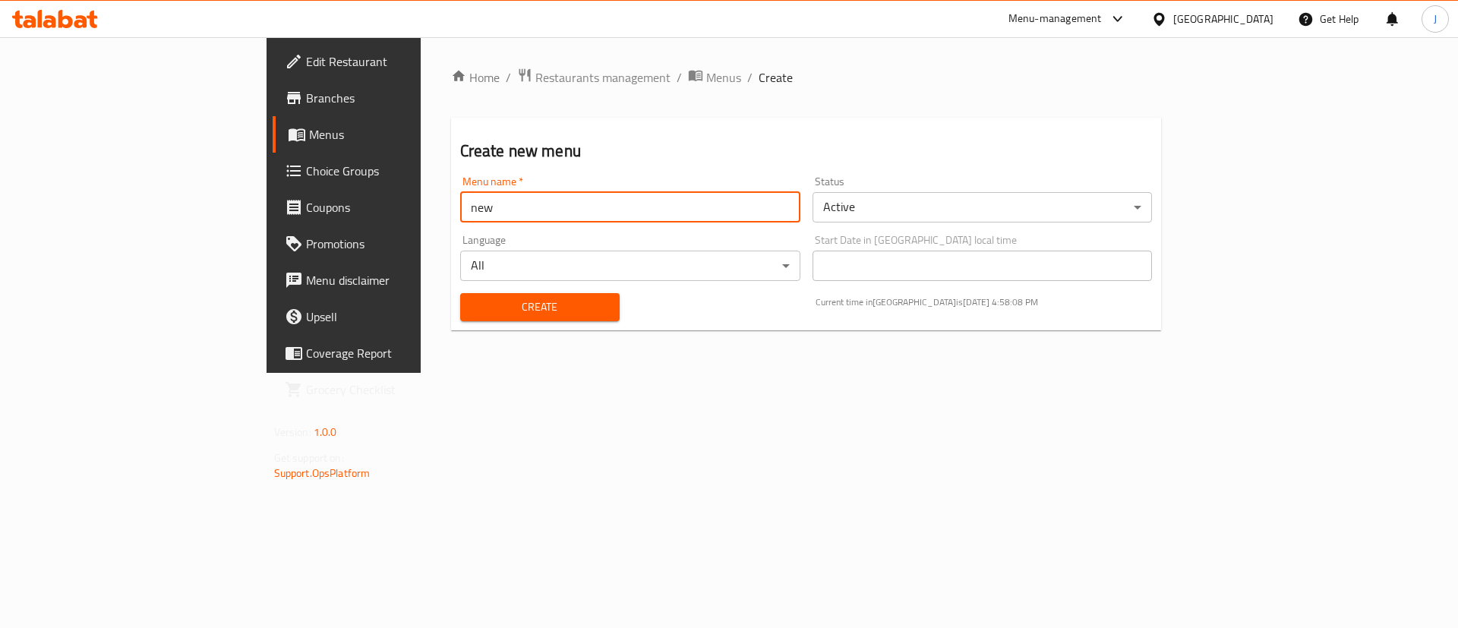
type input "new"
click at [472, 301] on span "Create" at bounding box center [539, 307] width 135 height 19
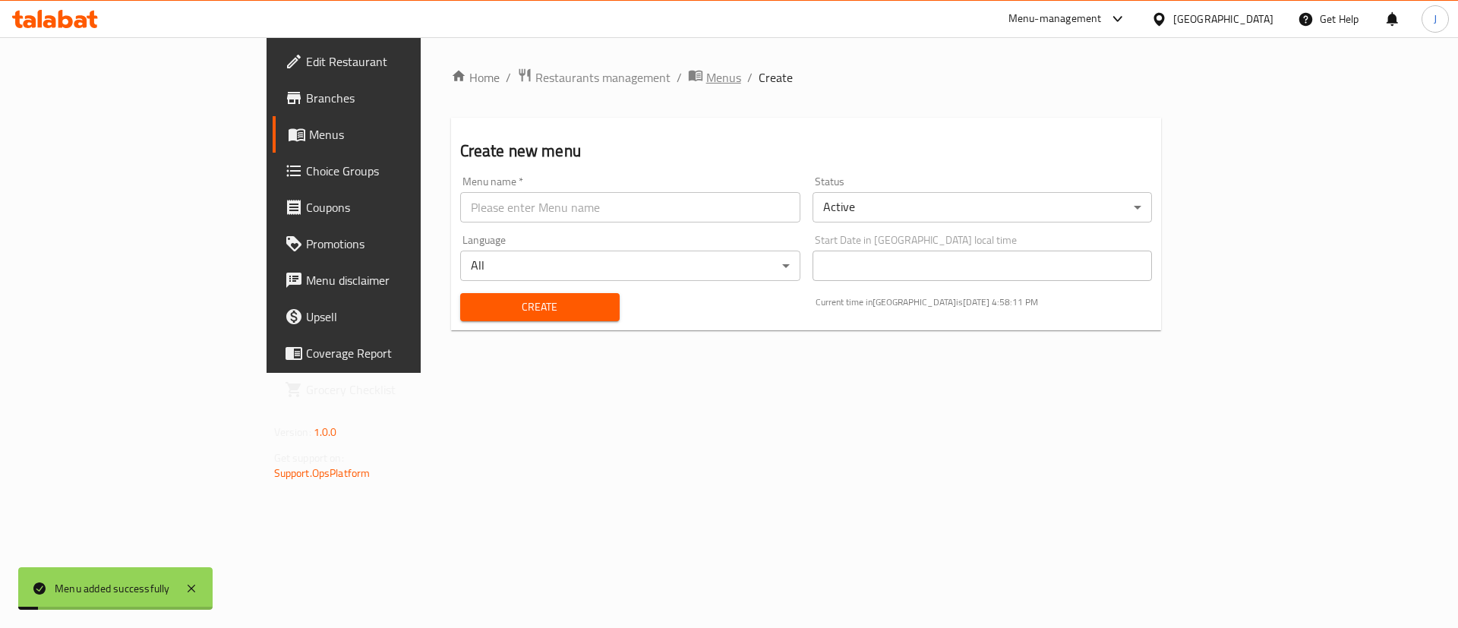
click at [706, 78] on span "Menus" at bounding box center [723, 77] width 35 height 18
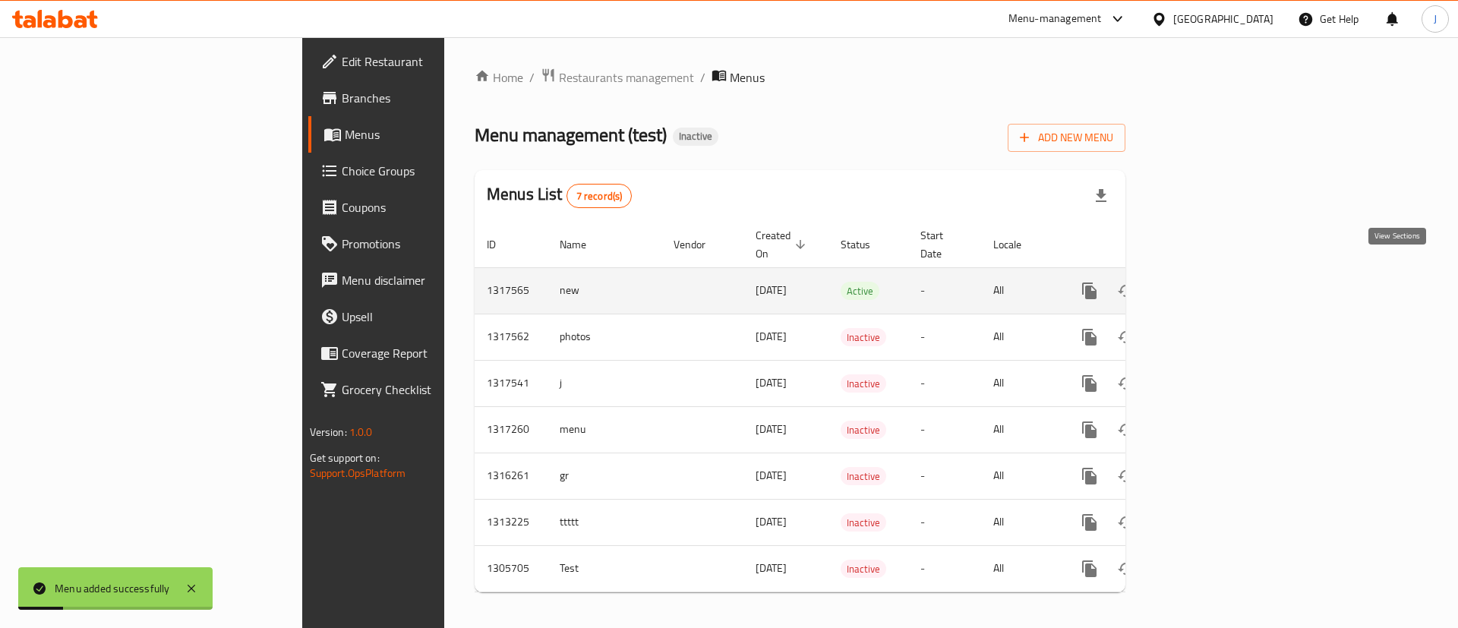
click at [1208, 282] on icon "enhanced table" at bounding box center [1199, 291] width 18 height 18
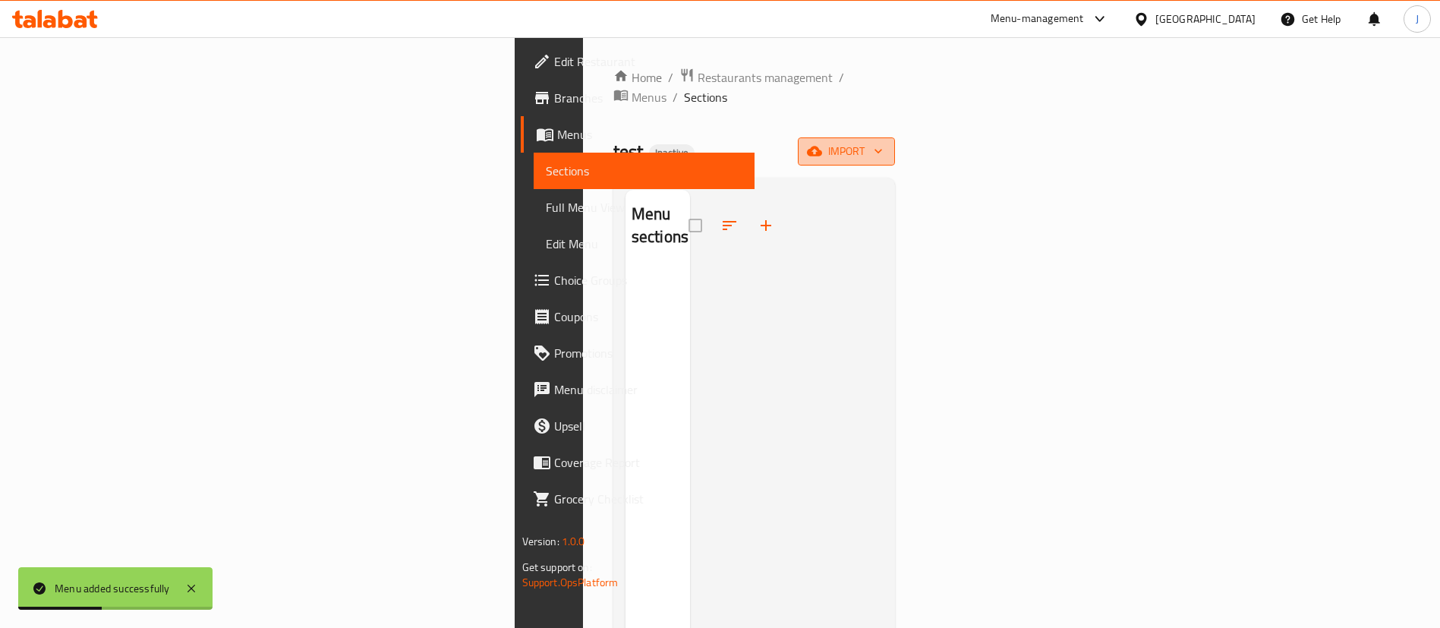
click at [883, 142] on span "import" at bounding box center [846, 151] width 73 height 19
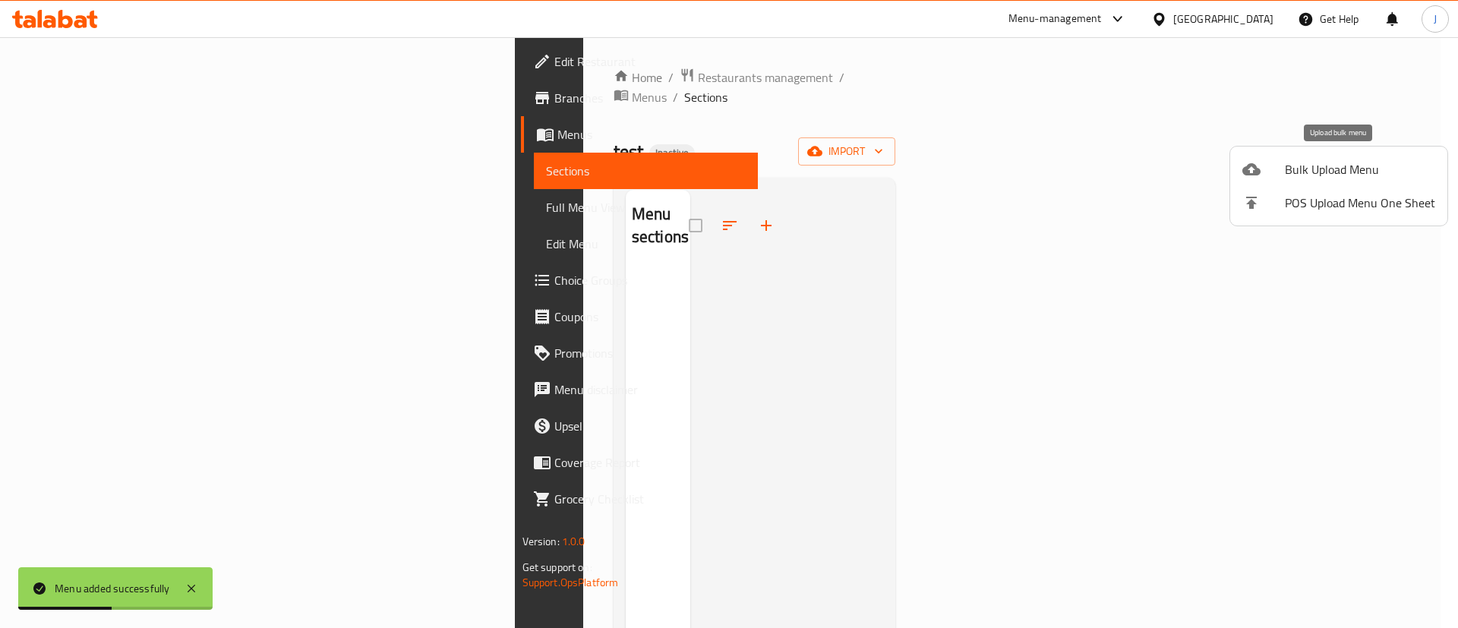
click at [1332, 178] on span "Bulk Upload Menu" at bounding box center [1359, 169] width 150 height 18
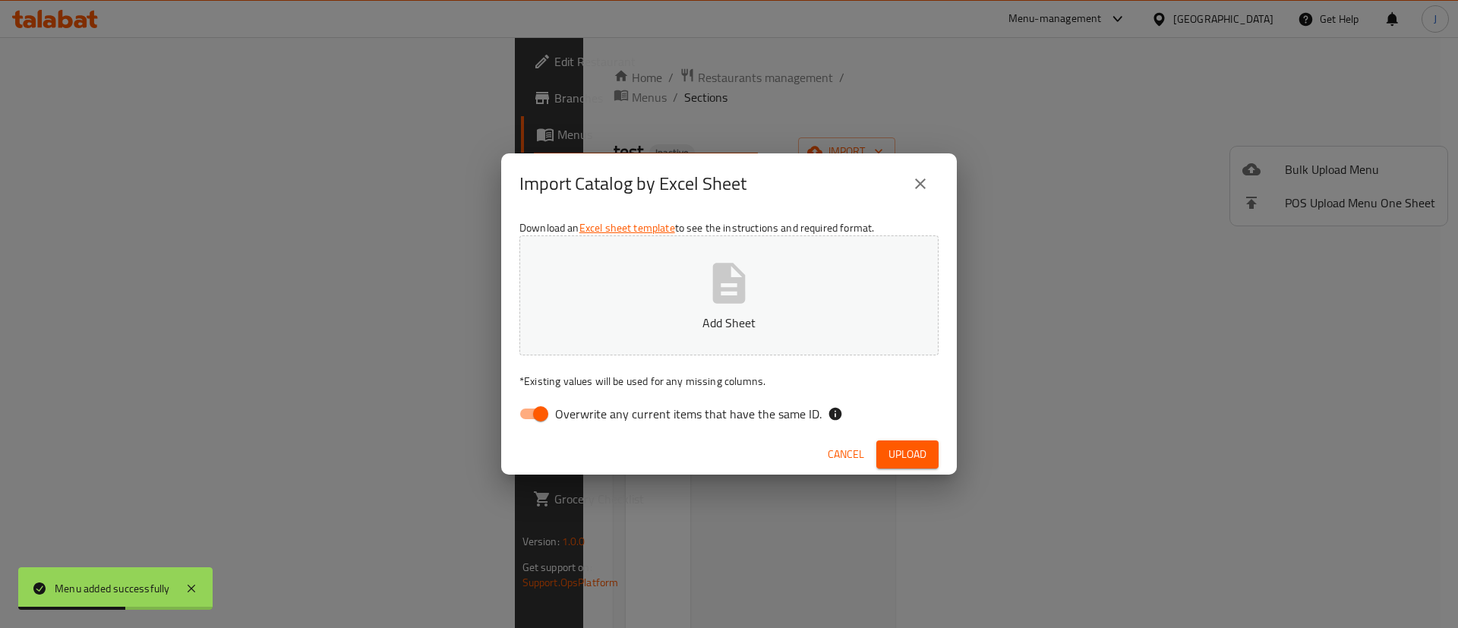
click at [782, 266] on button "Add Sheet" at bounding box center [728, 295] width 419 height 120
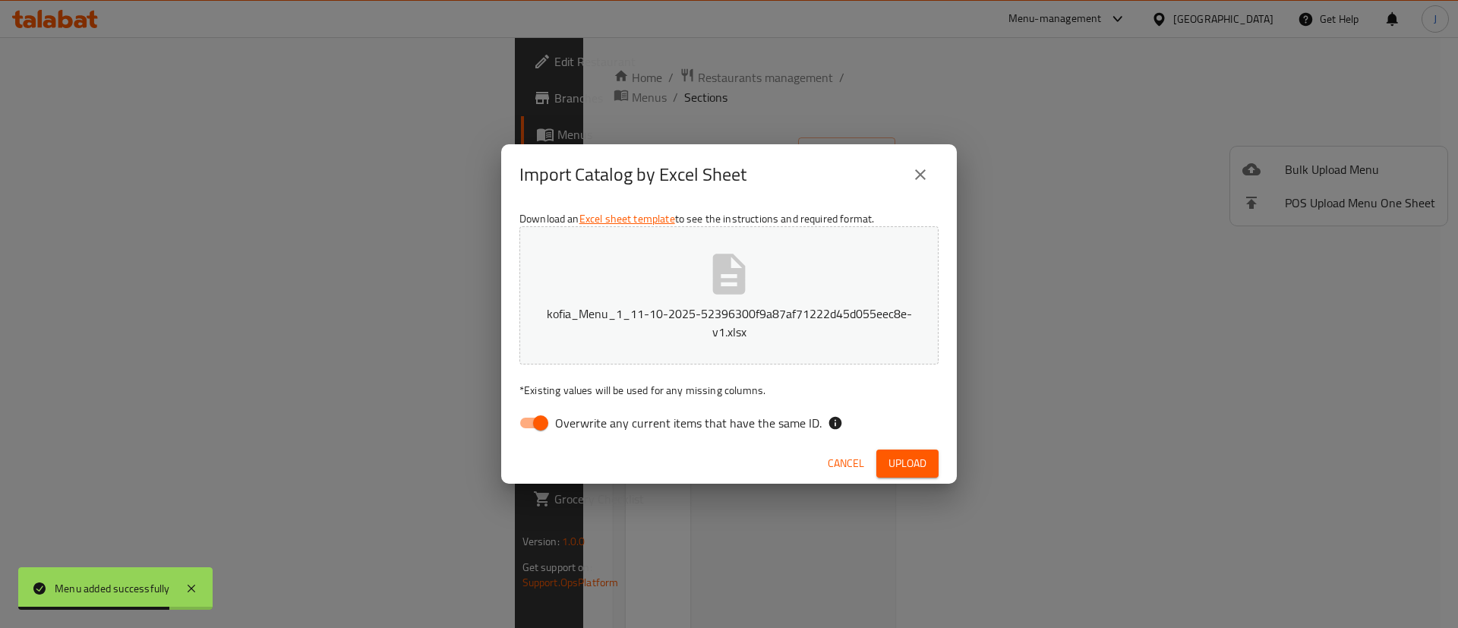
click at [915, 473] on button "Upload" at bounding box center [907, 463] width 62 height 28
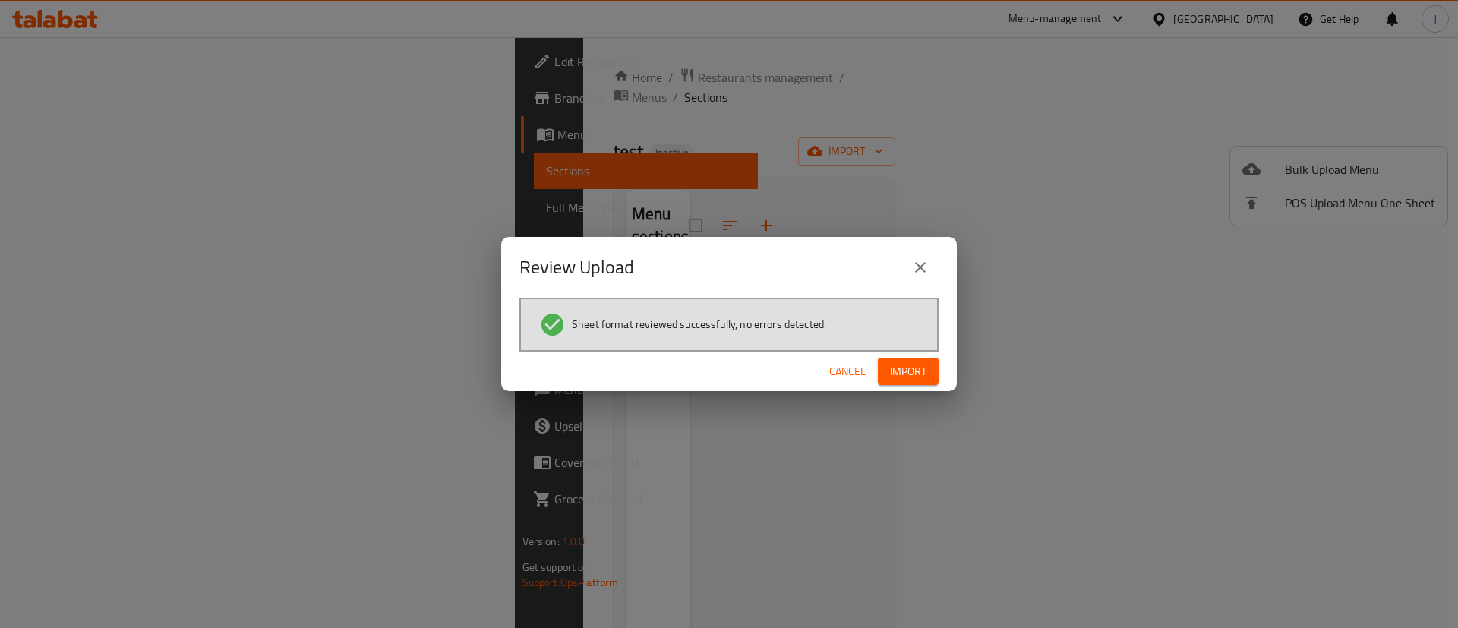
click at [901, 369] on span "Import" at bounding box center [908, 371] width 36 height 19
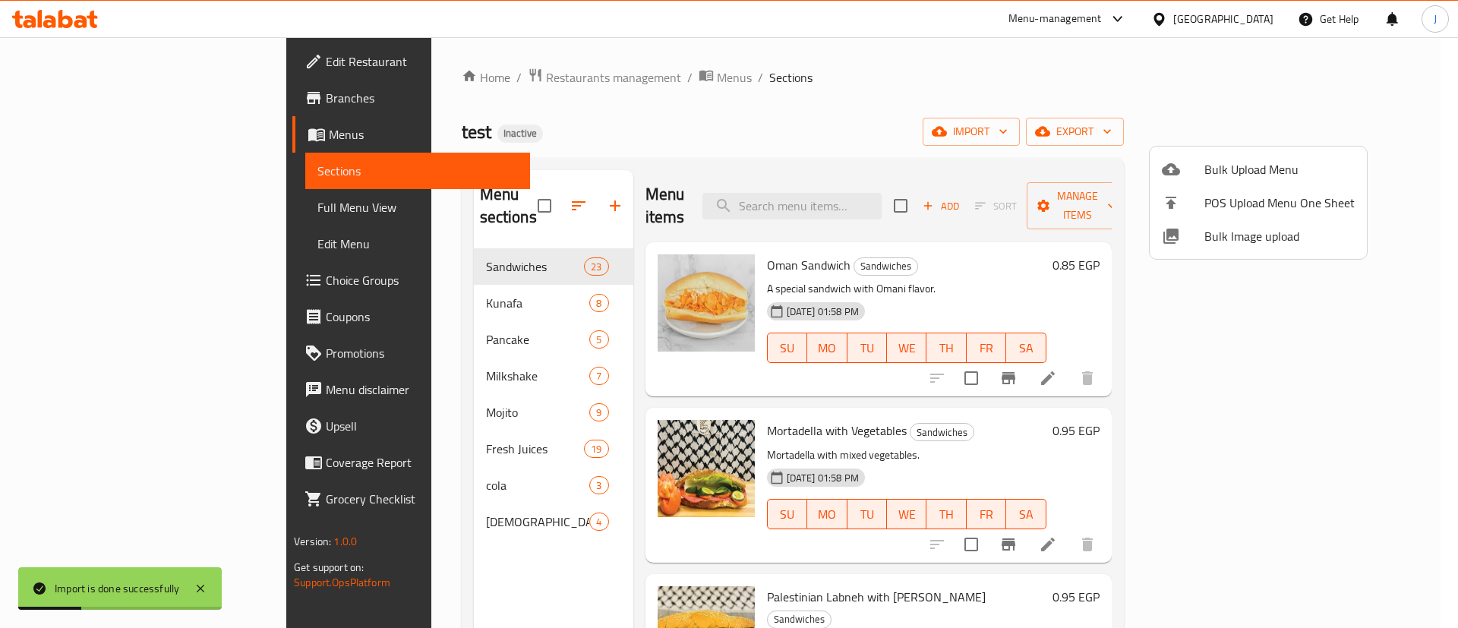
click at [63, 205] on div at bounding box center [729, 314] width 1458 height 628
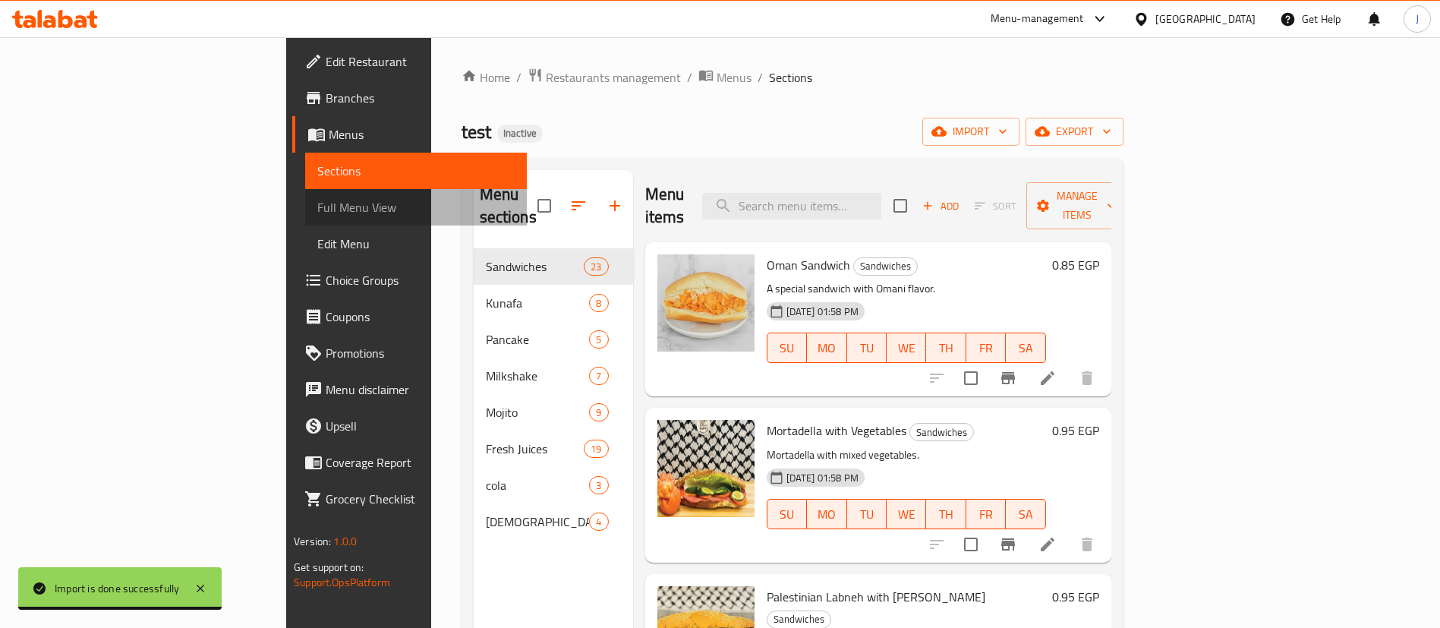
click at [317, 208] on span "Full Menu View" at bounding box center [415, 207] width 197 height 18
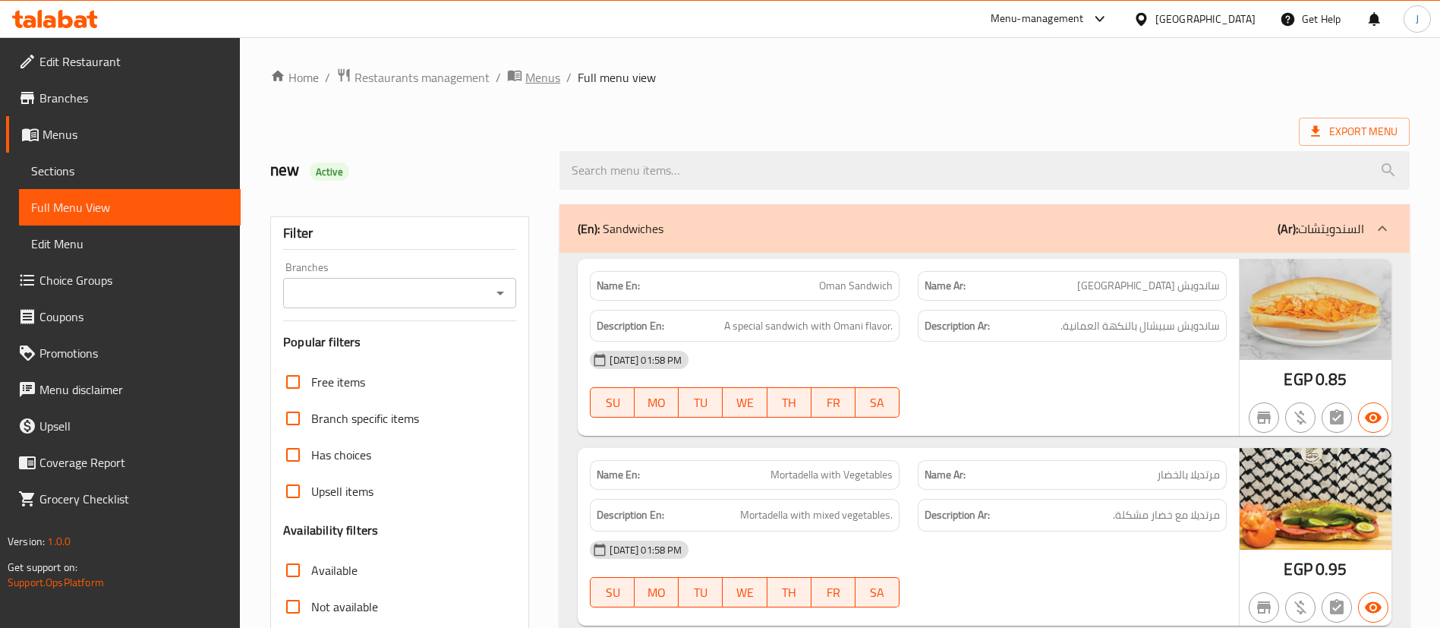
click at [554, 77] on span "Menus" at bounding box center [542, 77] width 35 height 18
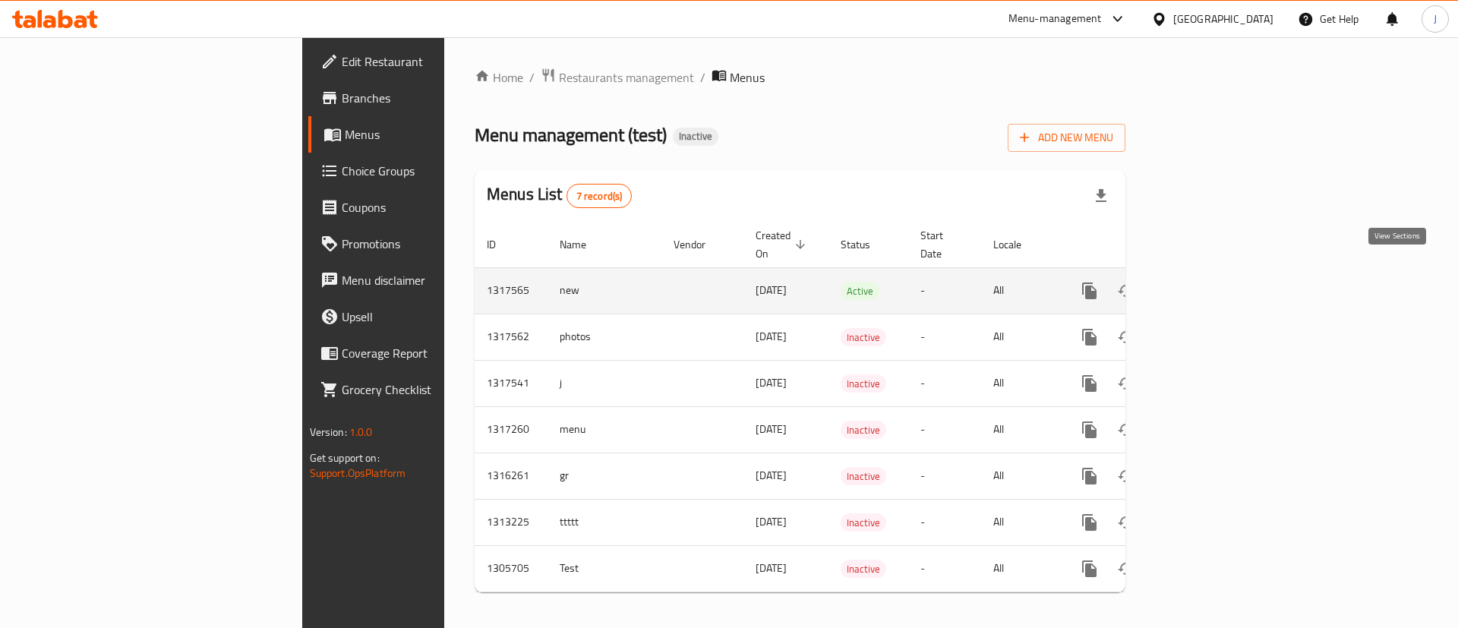
click at [1217, 273] on link "enhanced table" at bounding box center [1198, 291] width 36 height 36
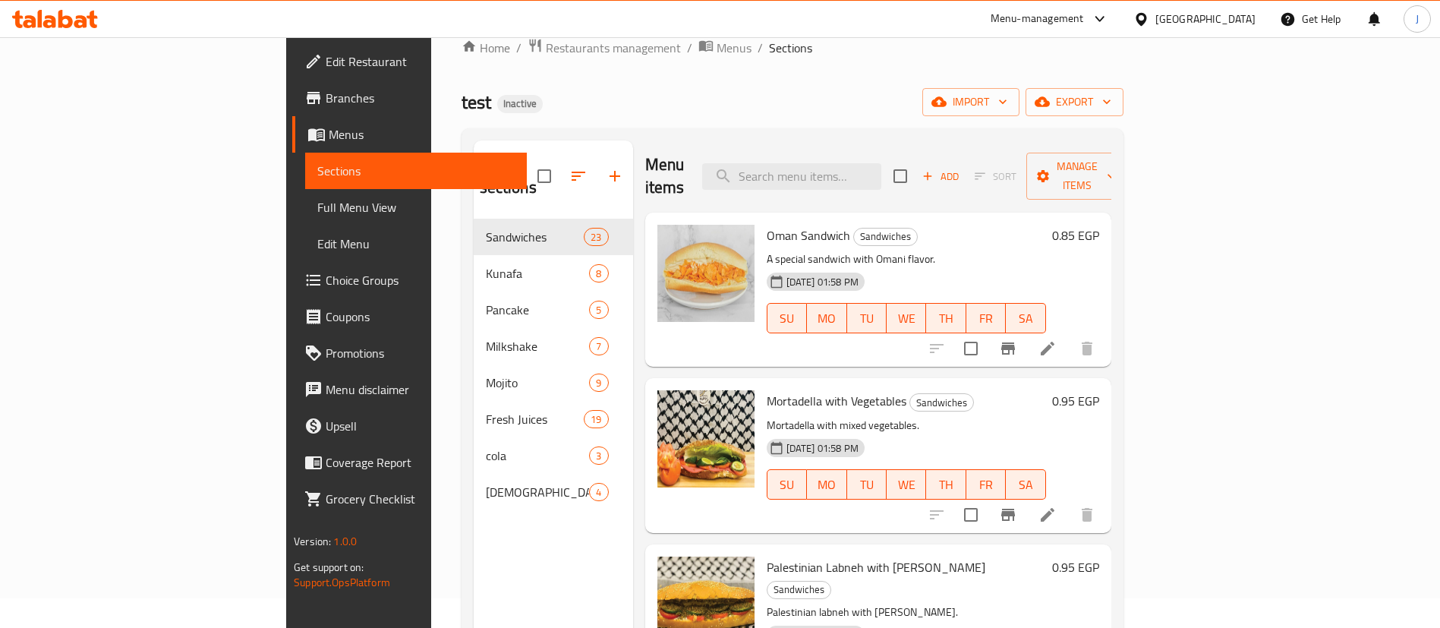
scroll to position [27, 0]
click at [305, 192] on link "Full Menu View" at bounding box center [416, 207] width 222 height 36
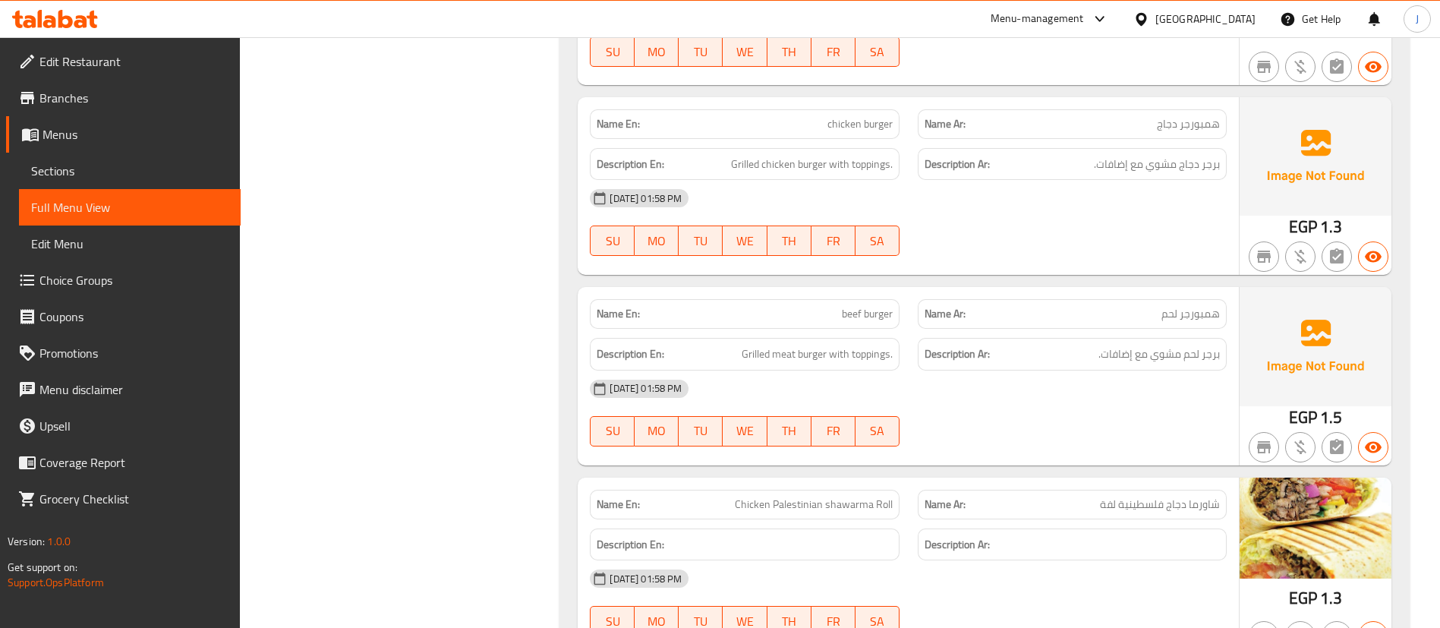
click at [1021, 336] on div "Description Ar: برجر لحم مشوي مع إضافات." at bounding box center [1072, 354] width 327 height 51
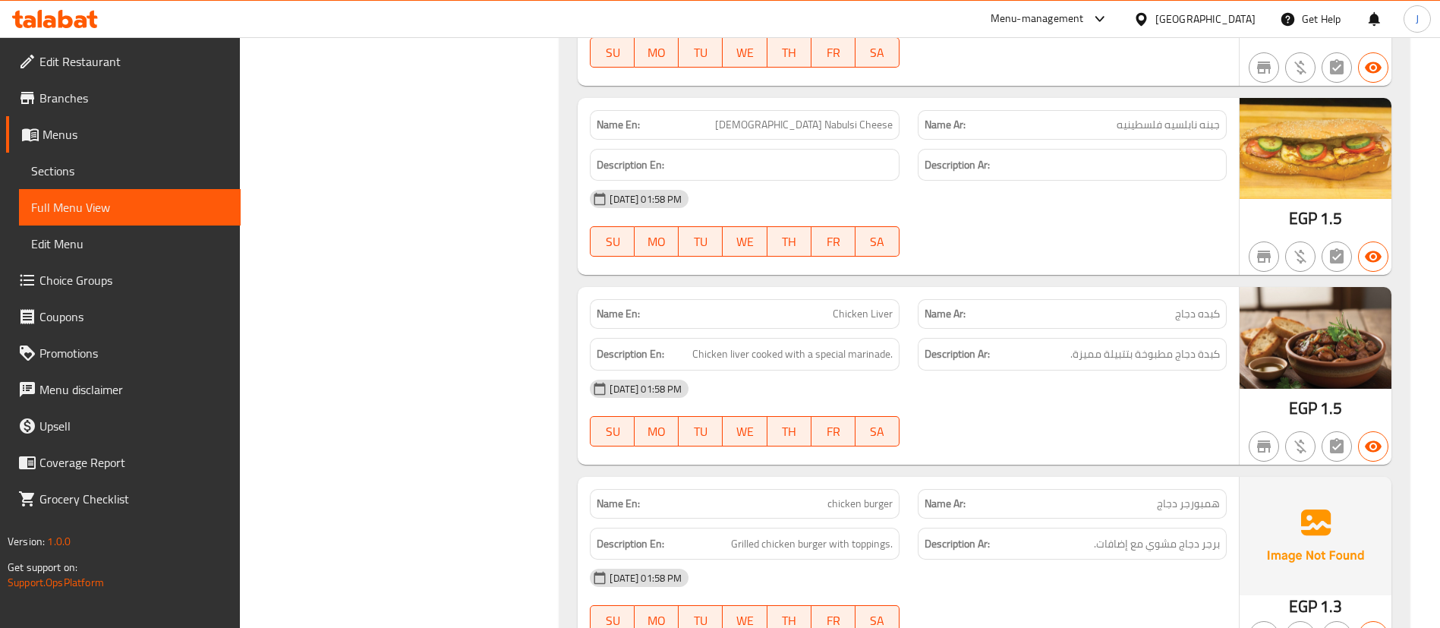
click at [972, 230] on div "[DATE] 01:58 PM SU MO TU WE TH FR SA" at bounding box center [908, 223] width 655 height 85
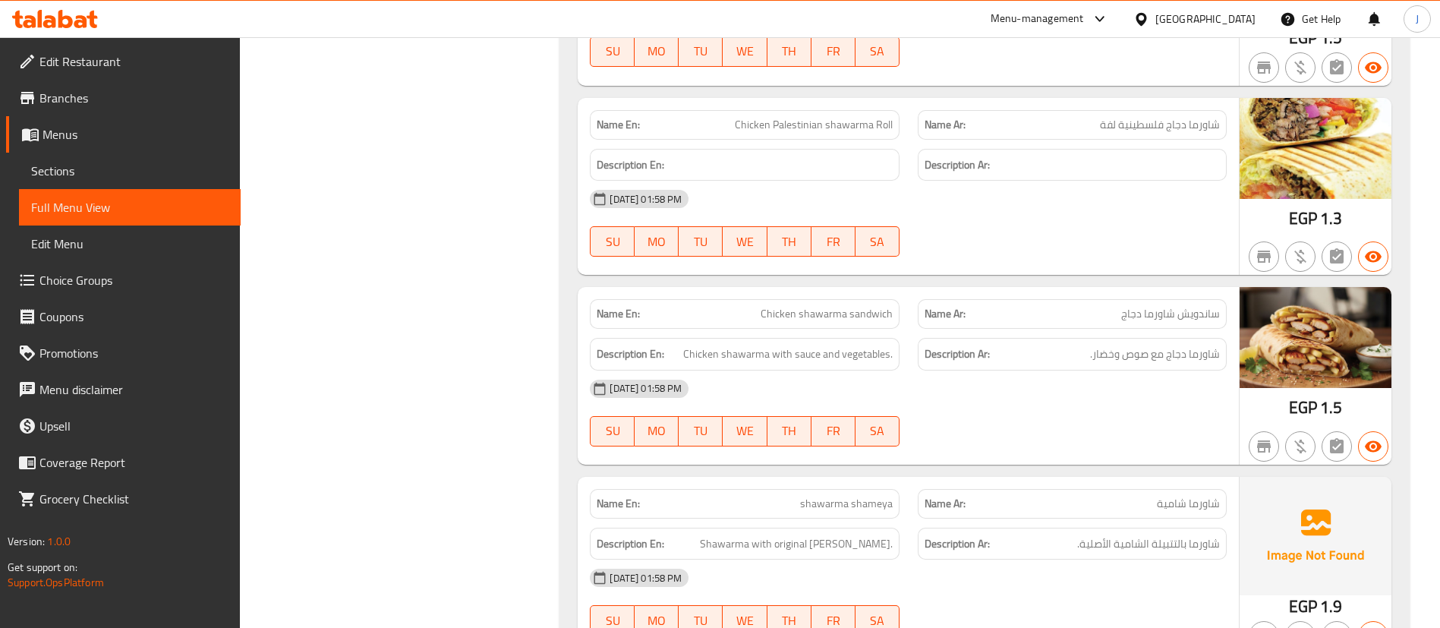
click at [986, 334] on div "Description Ar: شاورما دجاج مع صوص وخضار." at bounding box center [1072, 354] width 327 height 51
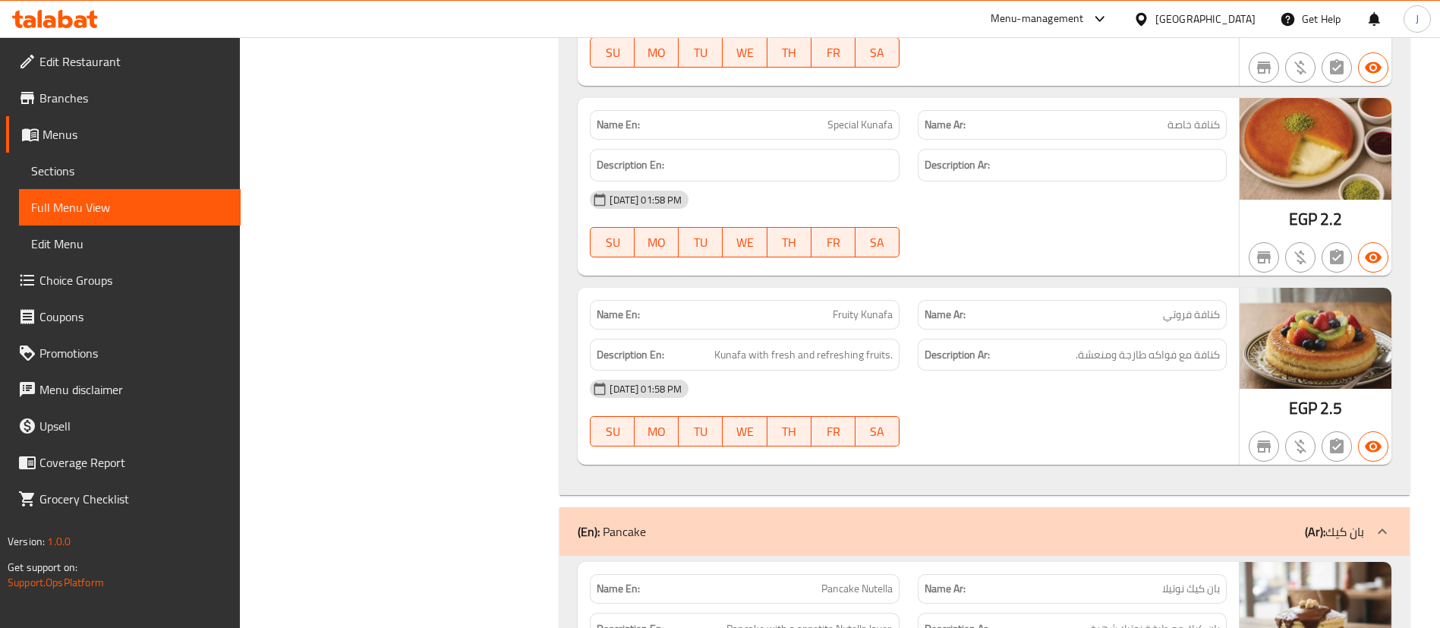
click at [812, 327] on div "Name En: [PERSON_NAME]" at bounding box center [744, 315] width 309 height 30
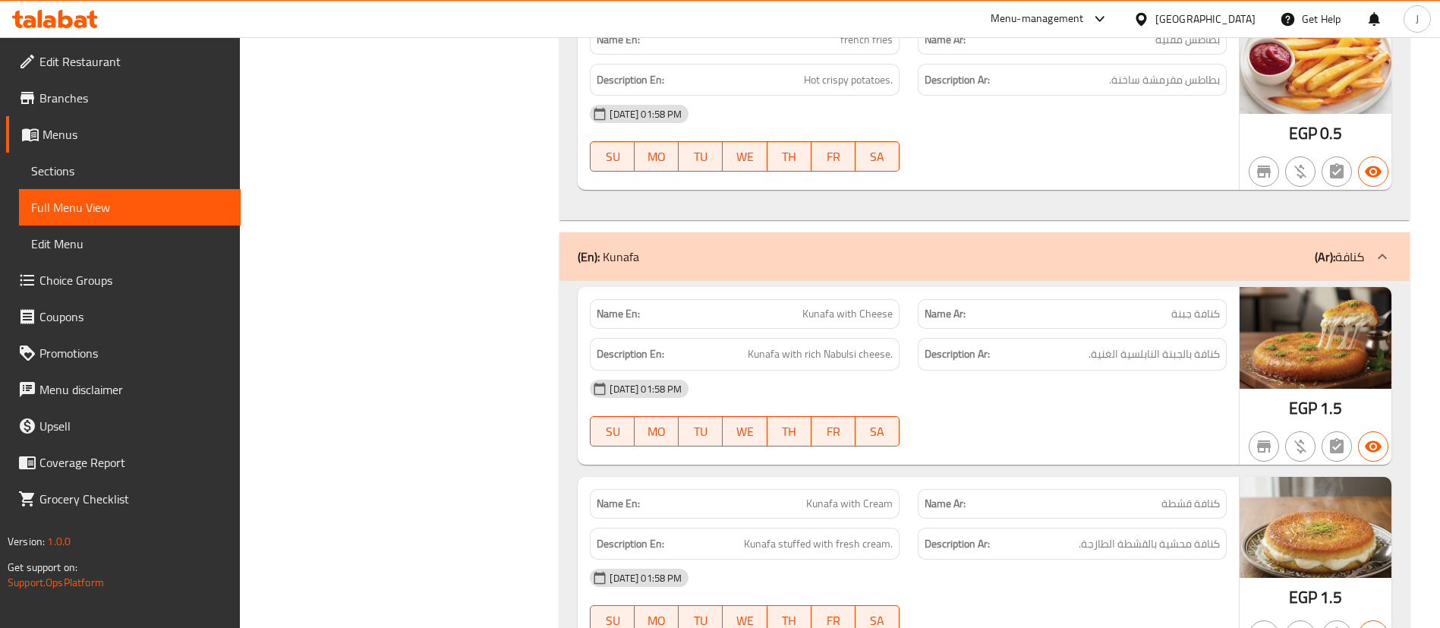
click at [972, 346] on strong "Description Ar:" at bounding box center [957, 354] width 65 height 19
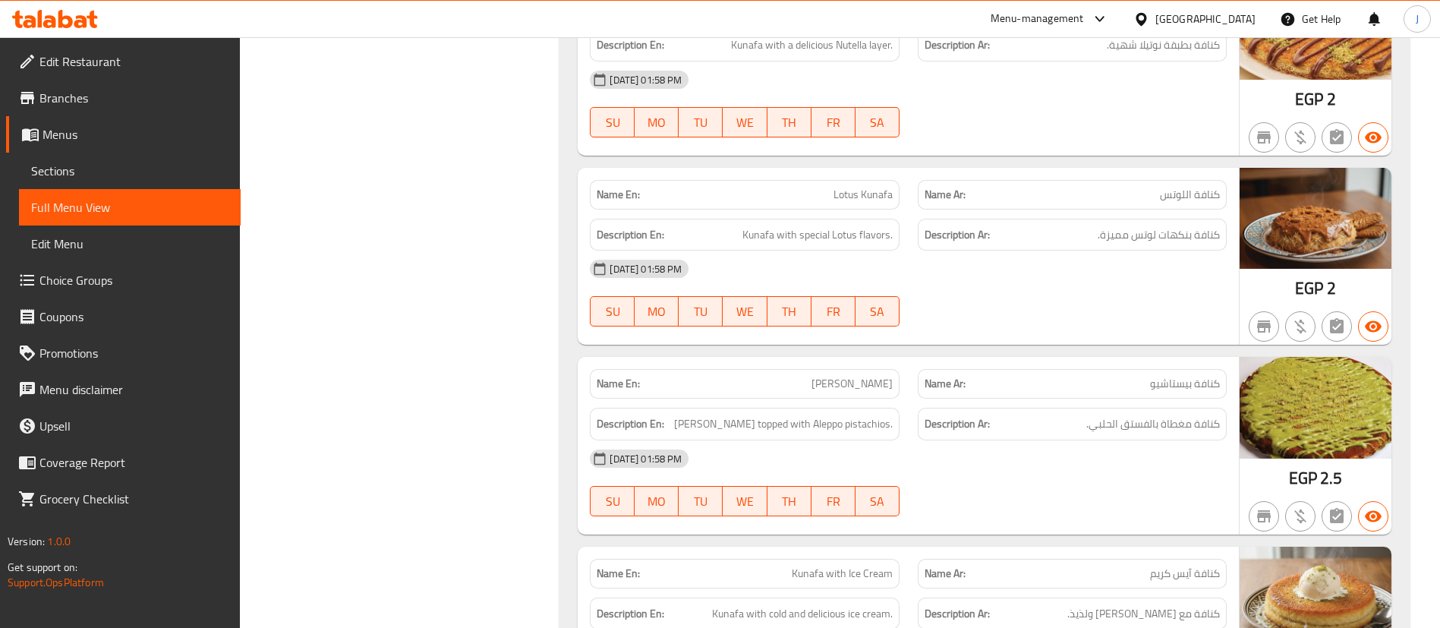
scroll to position [5117, 0]
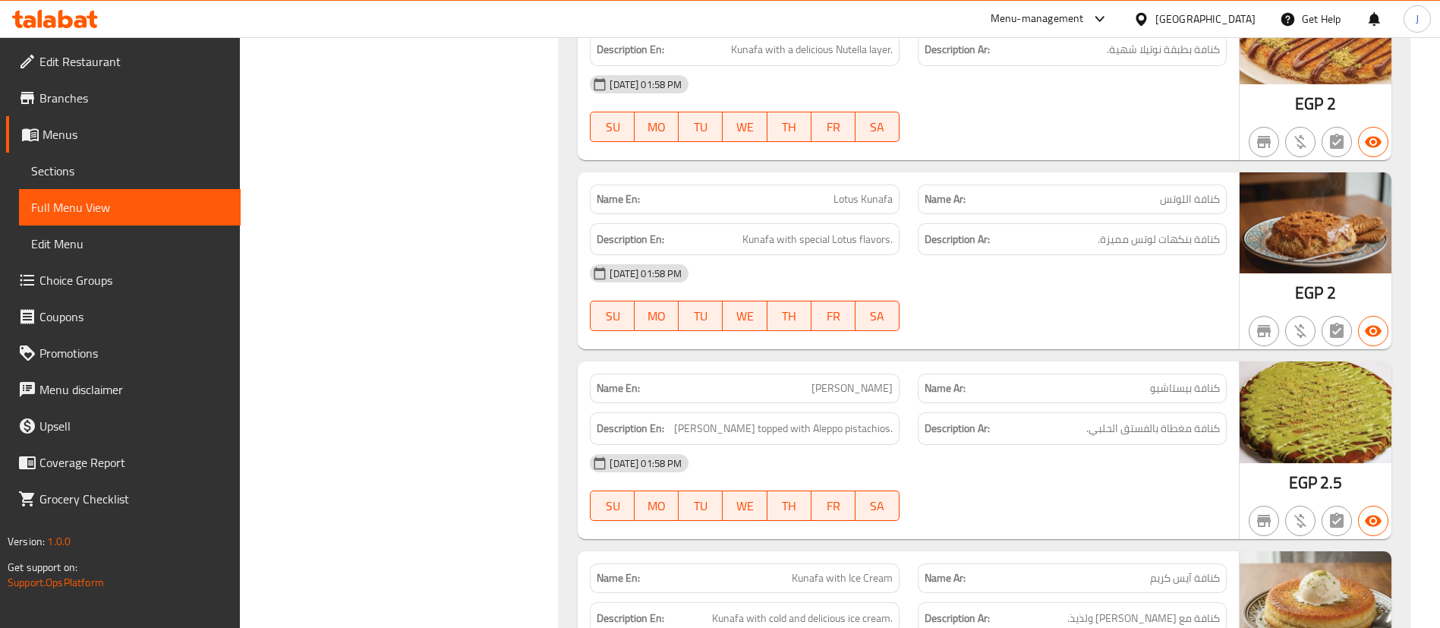
click at [1072, 282] on div "[DATE] 01:58 PM" at bounding box center [908, 273] width 655 height 36
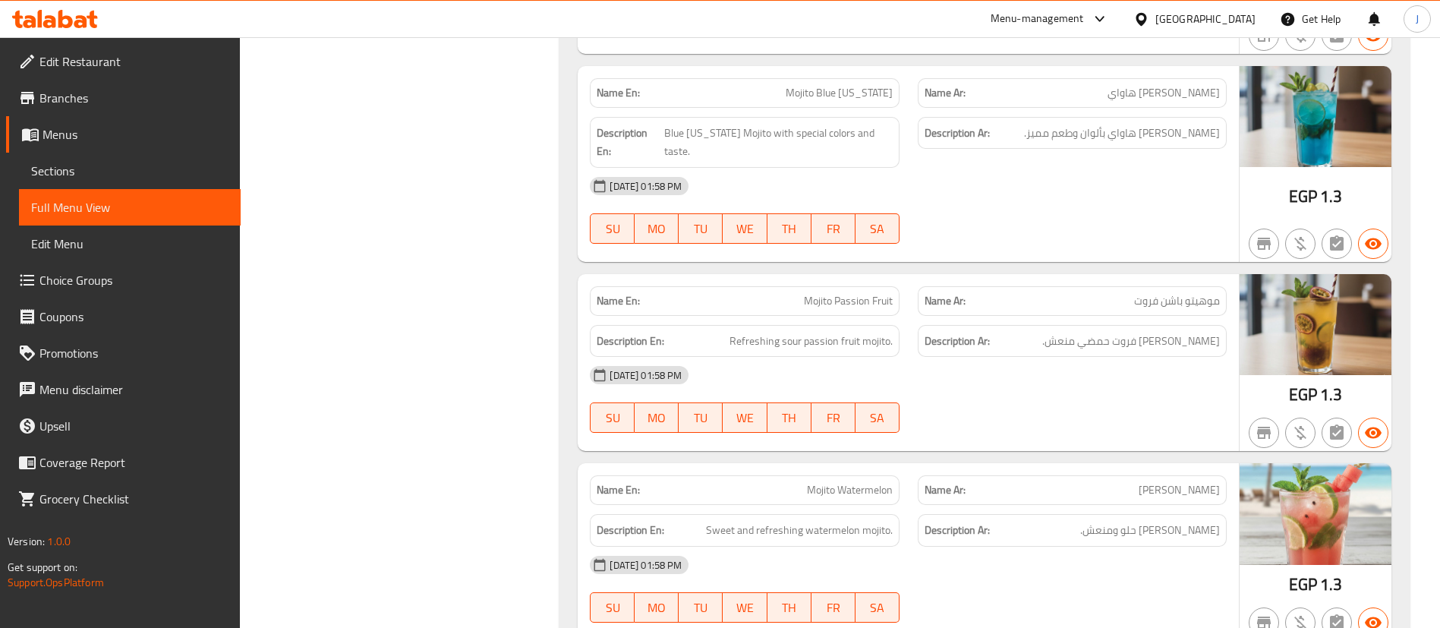
scroll to position [9386, 0]
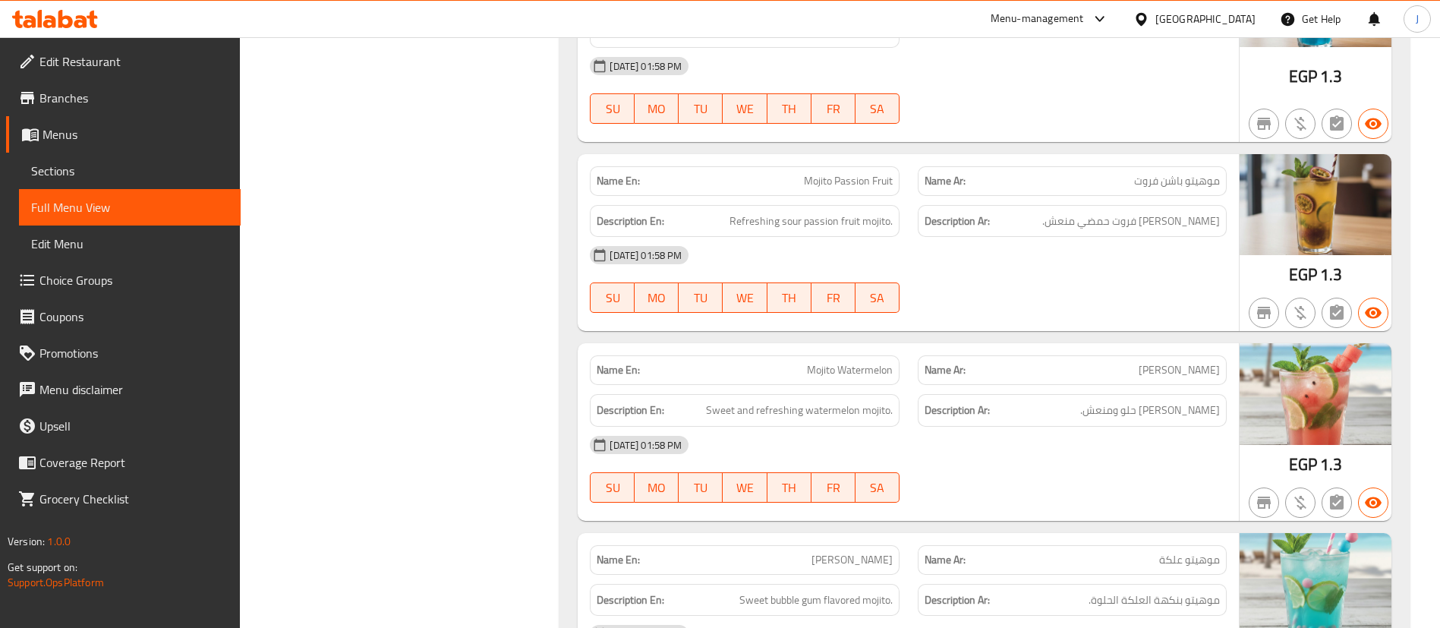
click at [984, 362] on div "Name Ar: [PERSON_NAME]" at bounding box center [1072, 370] width 309 height 30
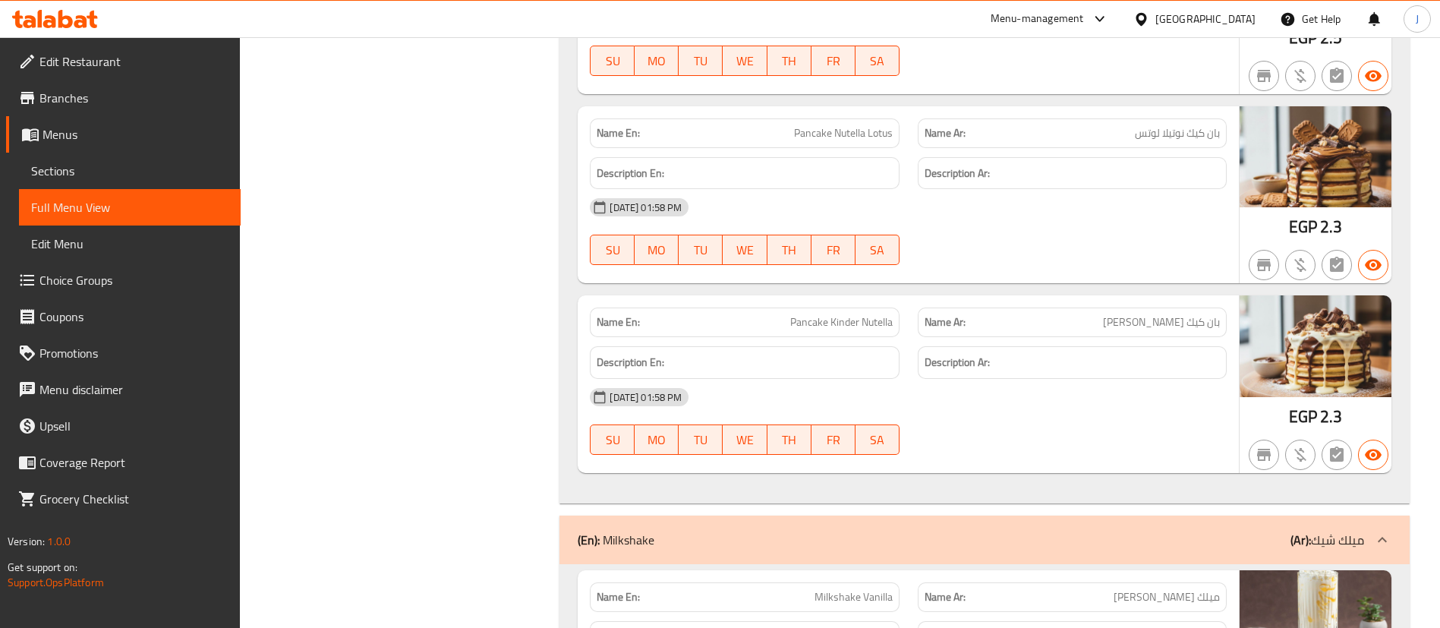
scroll to position [6791, 0]
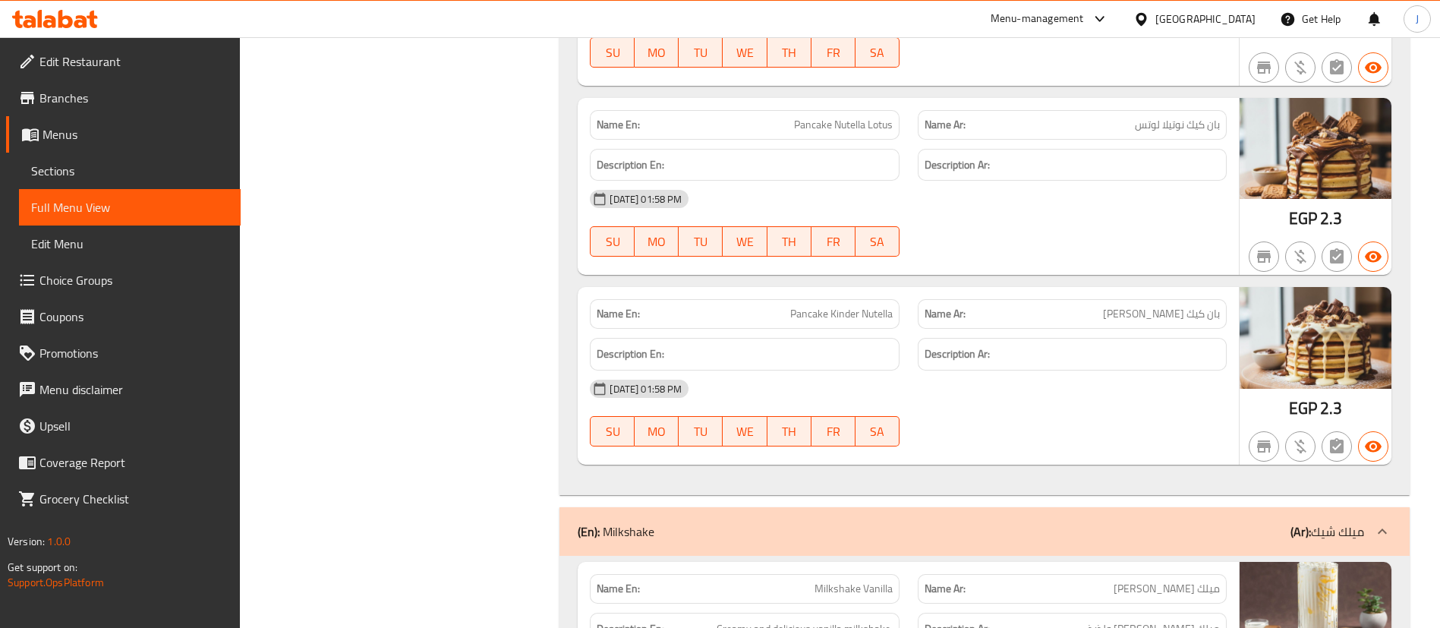
click at [1113, 312] on p "Name Ar: [PERSON_NAME]" at bounding box center [1072, 314] width 295 height 16
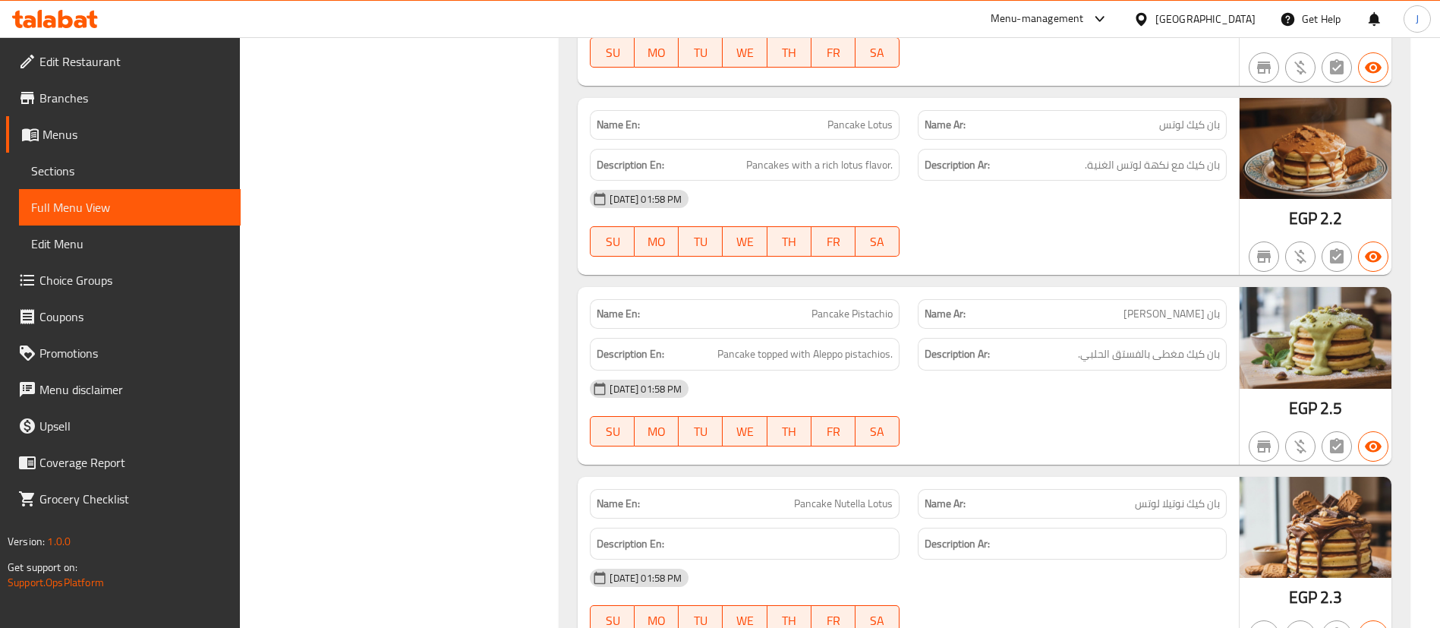
click at [910, 400] on div "[DATE] 01:58 PM" at bounding box center [908, 388] width 655 height 36
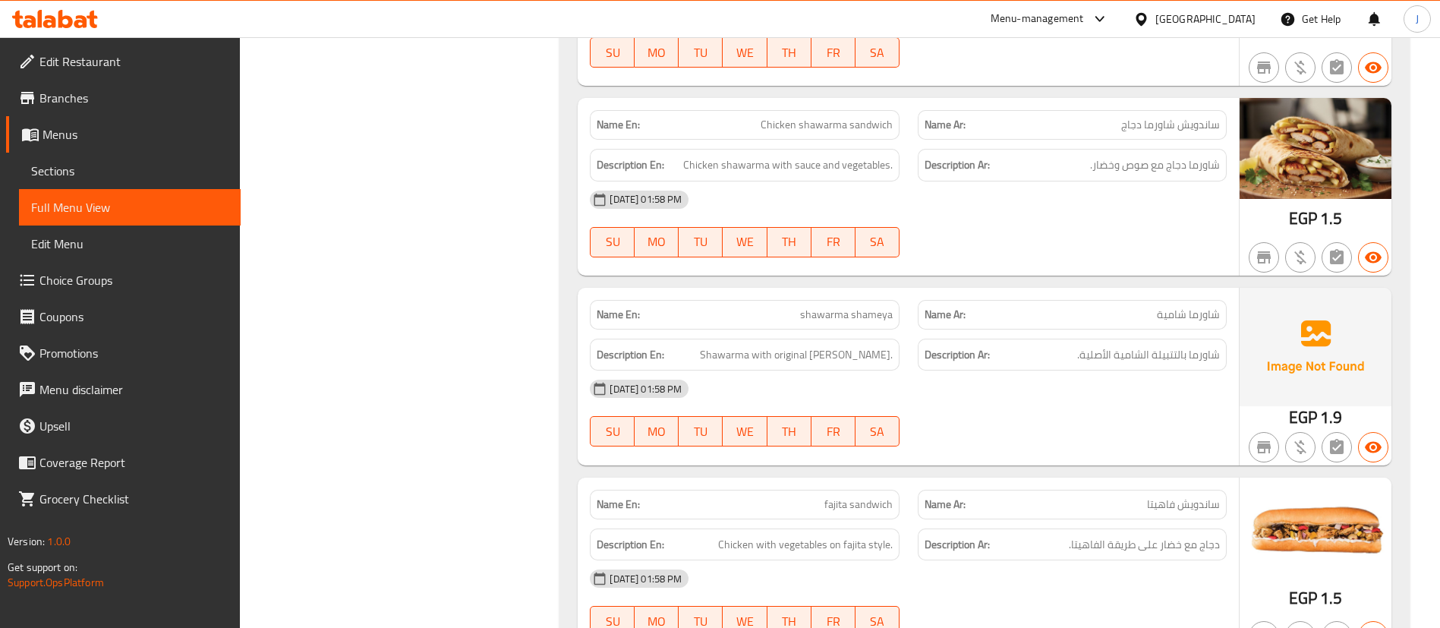
click at [994, 418] on div "[DATE] 01:58 PM SU MO TU WE TH FR SA" at bounding box center [908, 412] width 655 height 85
